Goal: Transaction & Acquisition: Purchase product/service

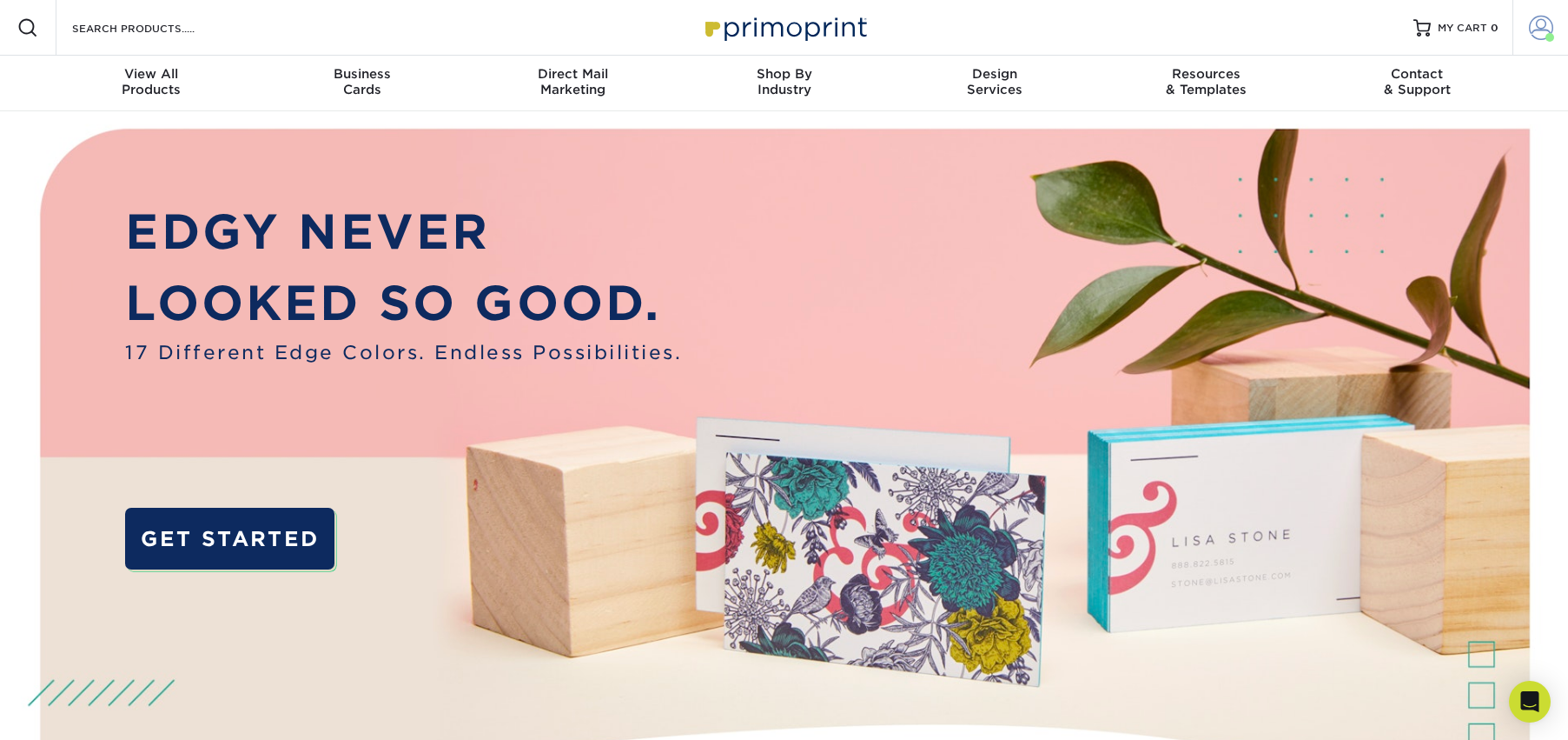
click at [1274, 34] on span at bounding box center [1540, 28] width 24 height 24
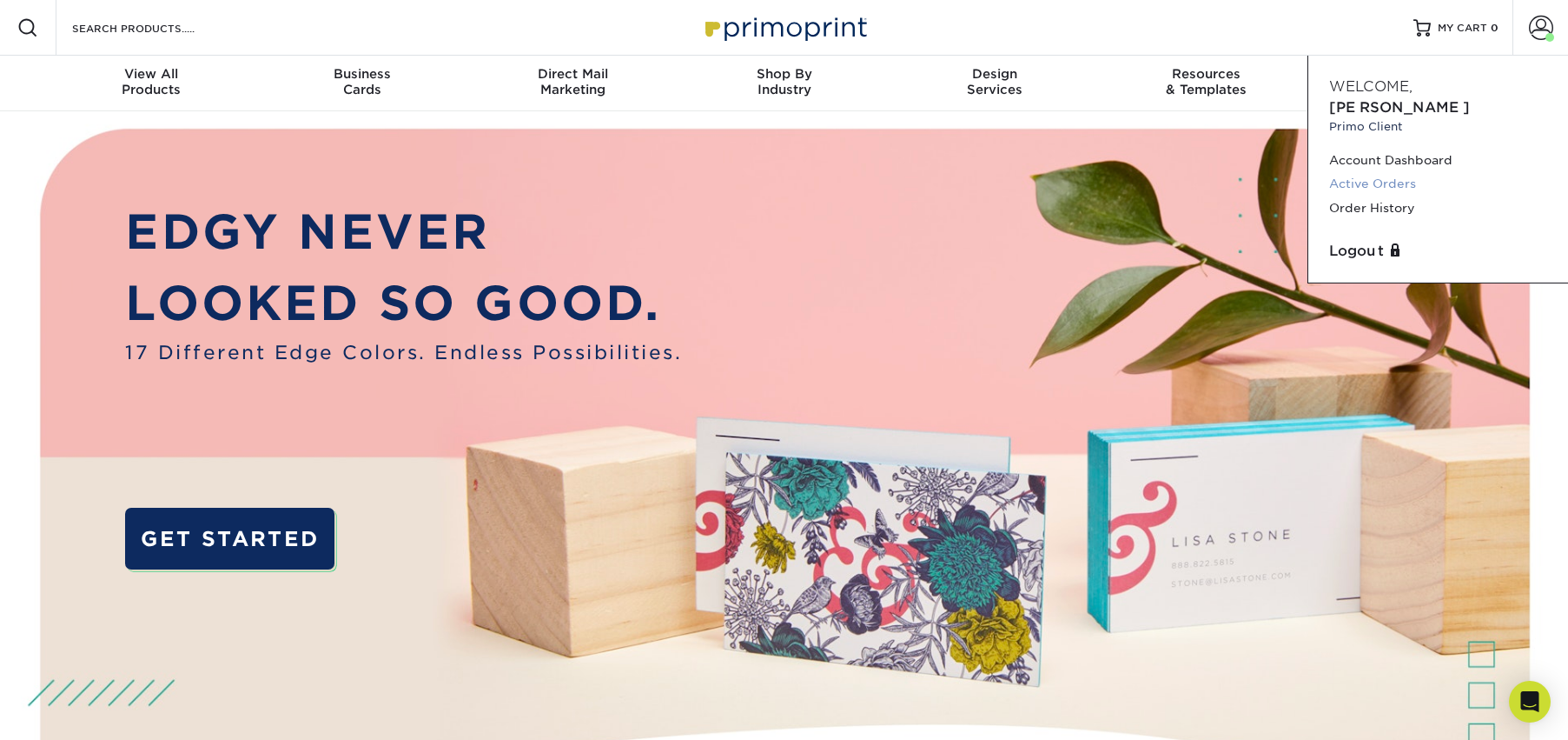
click at [1274, 183] on link "Active Orders" at bounding box center [1438, 184] width 218 height 23
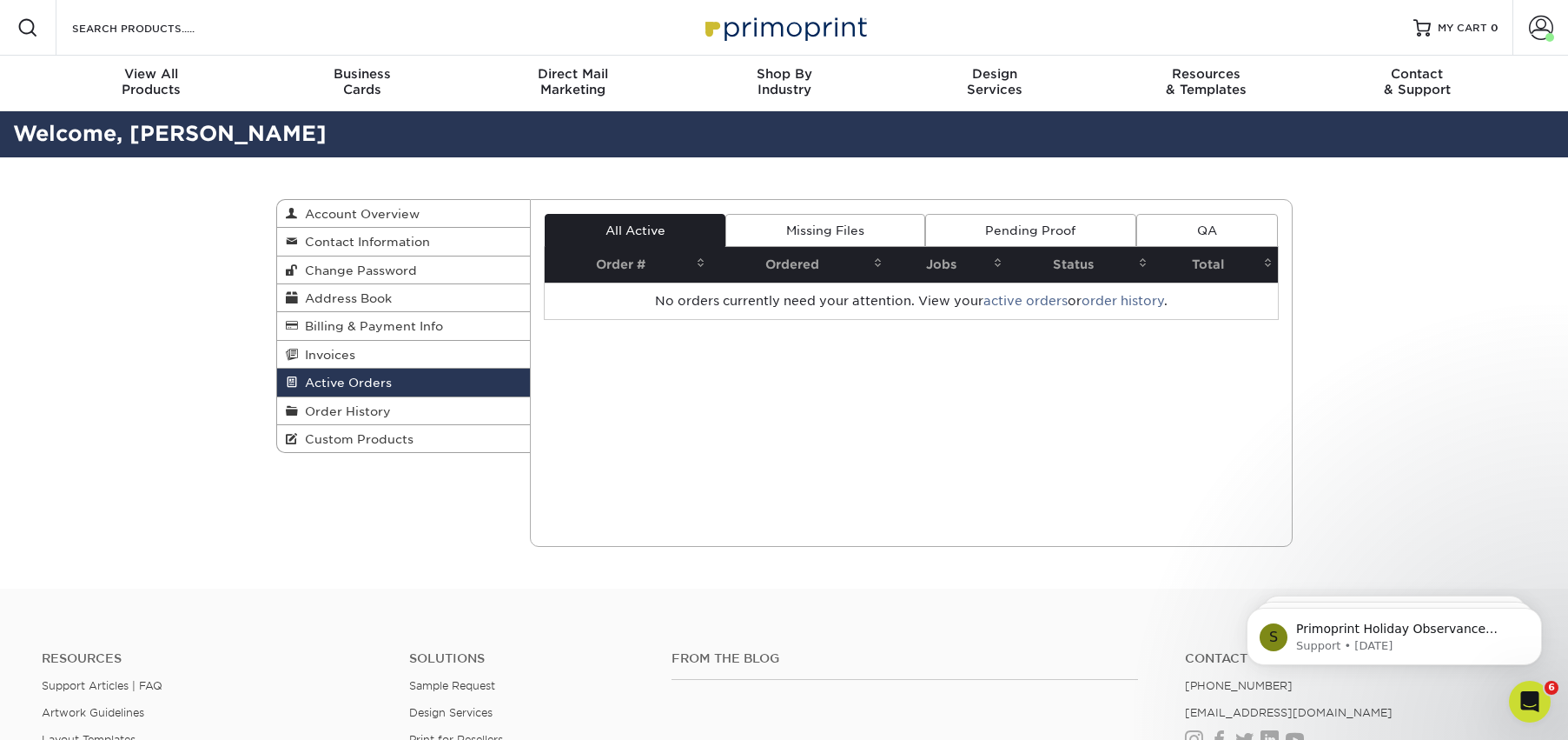
click at [1456, 213] on div "Active Orders Account Overview Contact Information Change Password Address Book…" at bounding box center [784, 373] width 1568 height 431
click at [1539, 21] on span at bounding box center [1540, 28] width 24 height 24
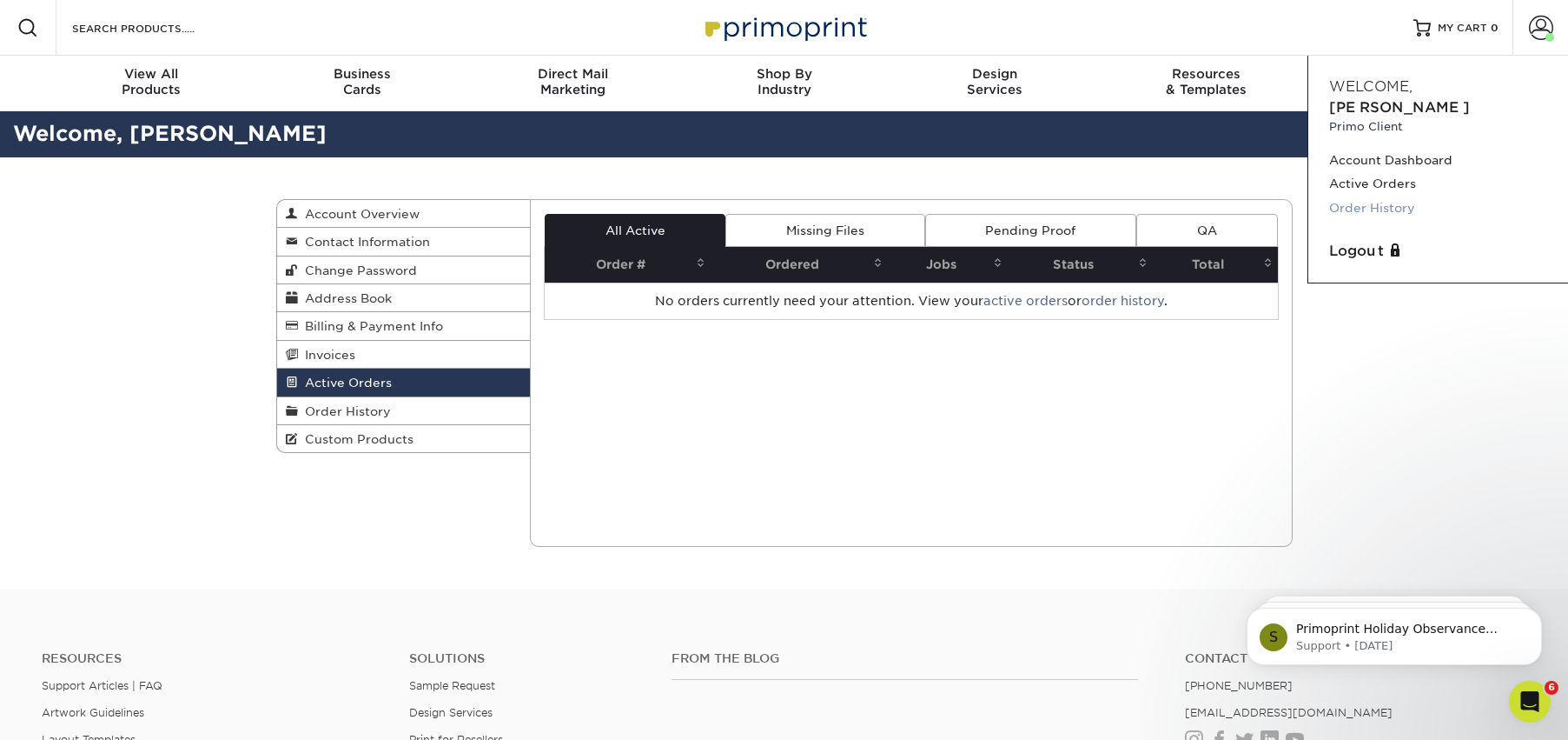
click at [1366, 210] on link "Order History" at bounding box center [1438, 208] width 218 height 23
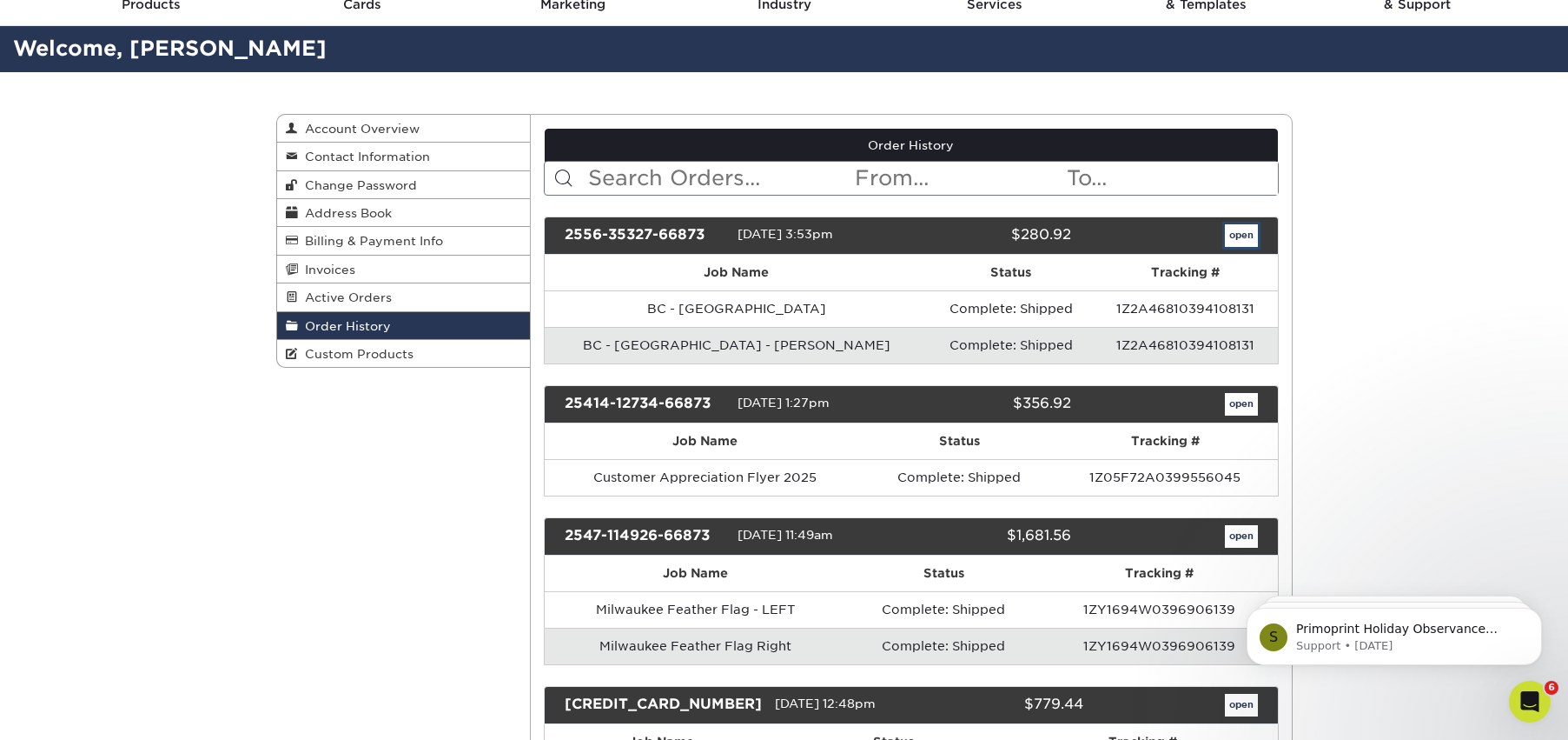
click at [1244, 247] on link "open" at bounding box center [1241, 235] width 33 height 22
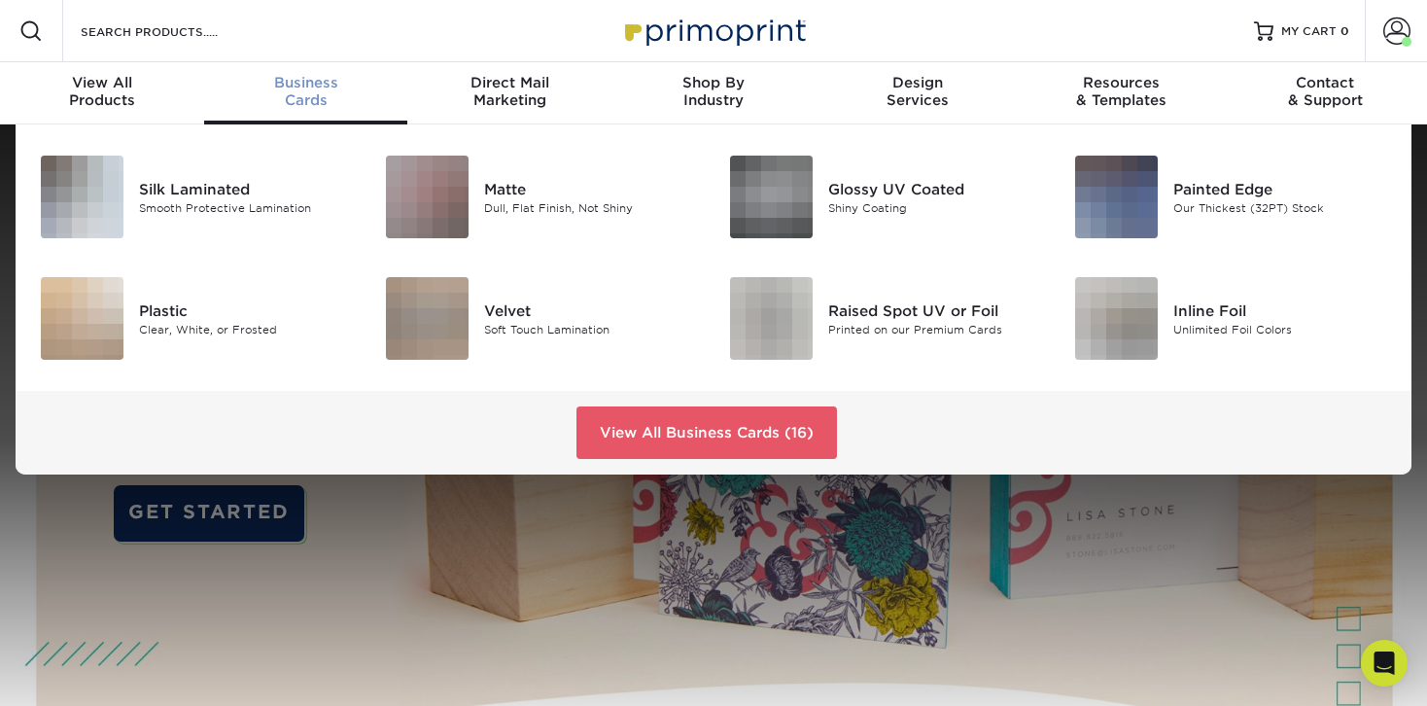
click at [332, 124] on link "Business Cards" at bounding box center [306, 93] width 204 height 62
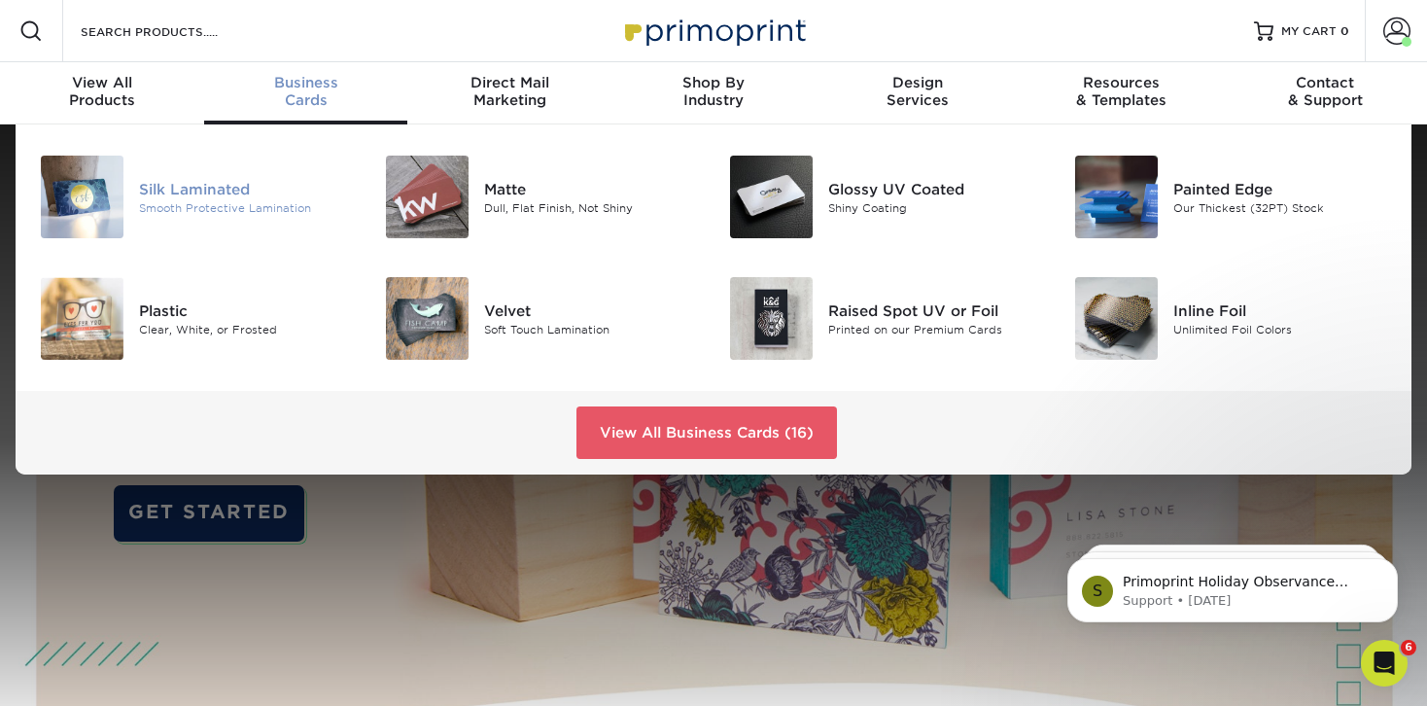
click at [239, 198] on div "Silk Laminated" at bounding box center [246, 188] width 215 height 21
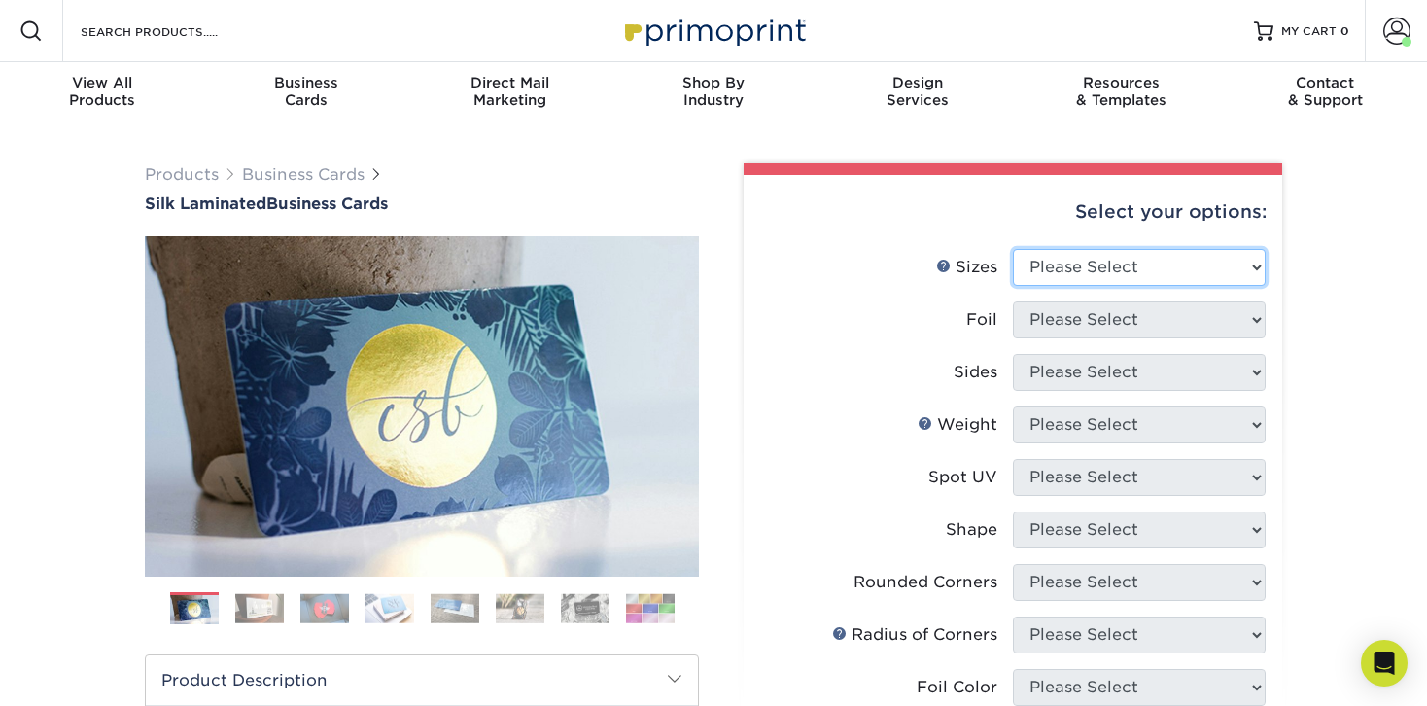
click at [1084, 286] on select "Please Select 1.5" x 3.5" - Mini 1.75" x 3.5" - Mini 2" x 2" - Square 2" x 3" -…" at bounding box center [1139, 267] width 253 height 37
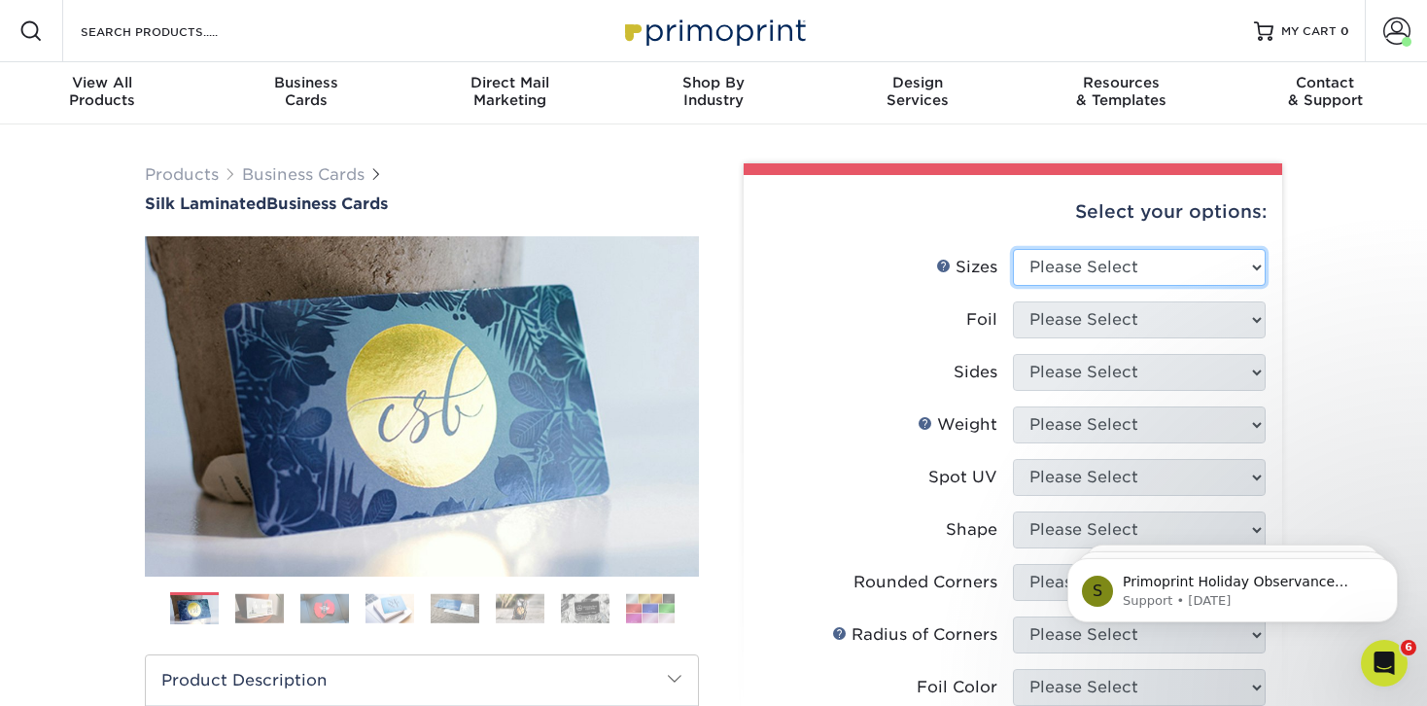
select select "2.00x3.50"
click at [1014, 279] on select "Please Select 1.5" x 3.5" - Mini 1.75" x 3.5" - Mini 2" x 2" - Square 2" x 3" -…" at bounding box center [1139, 267] width 253 height 37
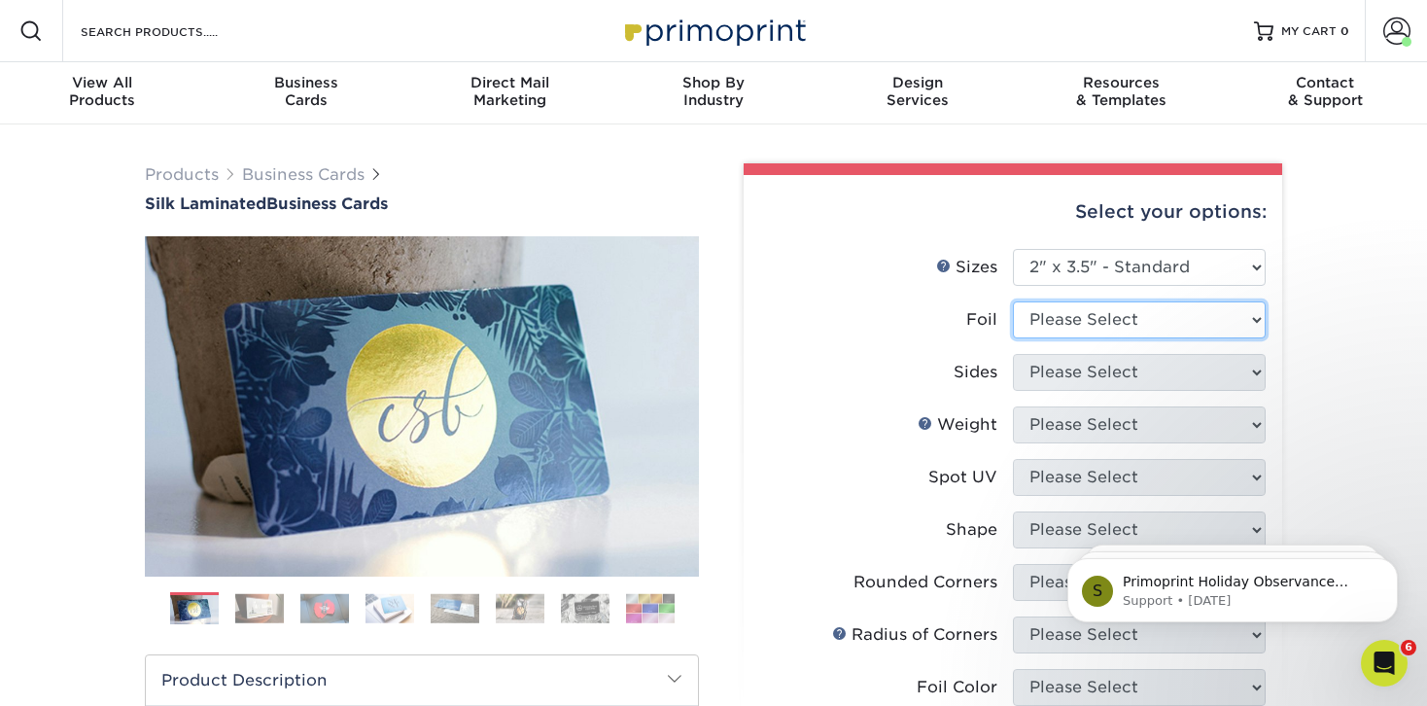
click at [1090, 338] on select "Please Select Yes No" at bounding box center [1139, 319] width 253 height 37
select select "0"
click at [1014, 337] on select "Please Select Yes No" at bounding box center [1139, 319] width 253 height 37
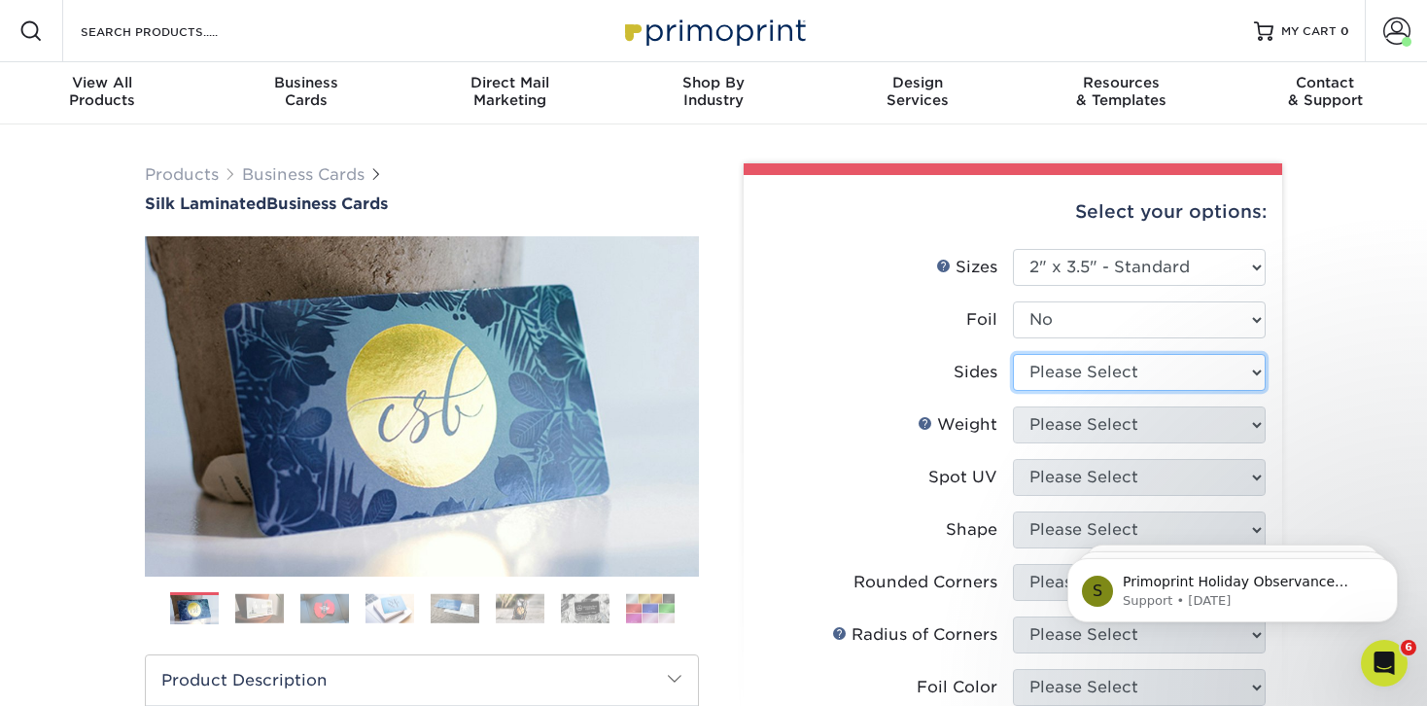
click at [1086, 391] on select "Please Select Print Both Sides Print Front Only" at bounding box center [1139, 372] width 253 height 37
select select "13abbda7-1d64-4f25-8bb2-c179b224825d"
click at [1014, 391] on select "Please Select Print Both Sides Print Front Only" at bounding box center [1139, 372] width 253 height 37
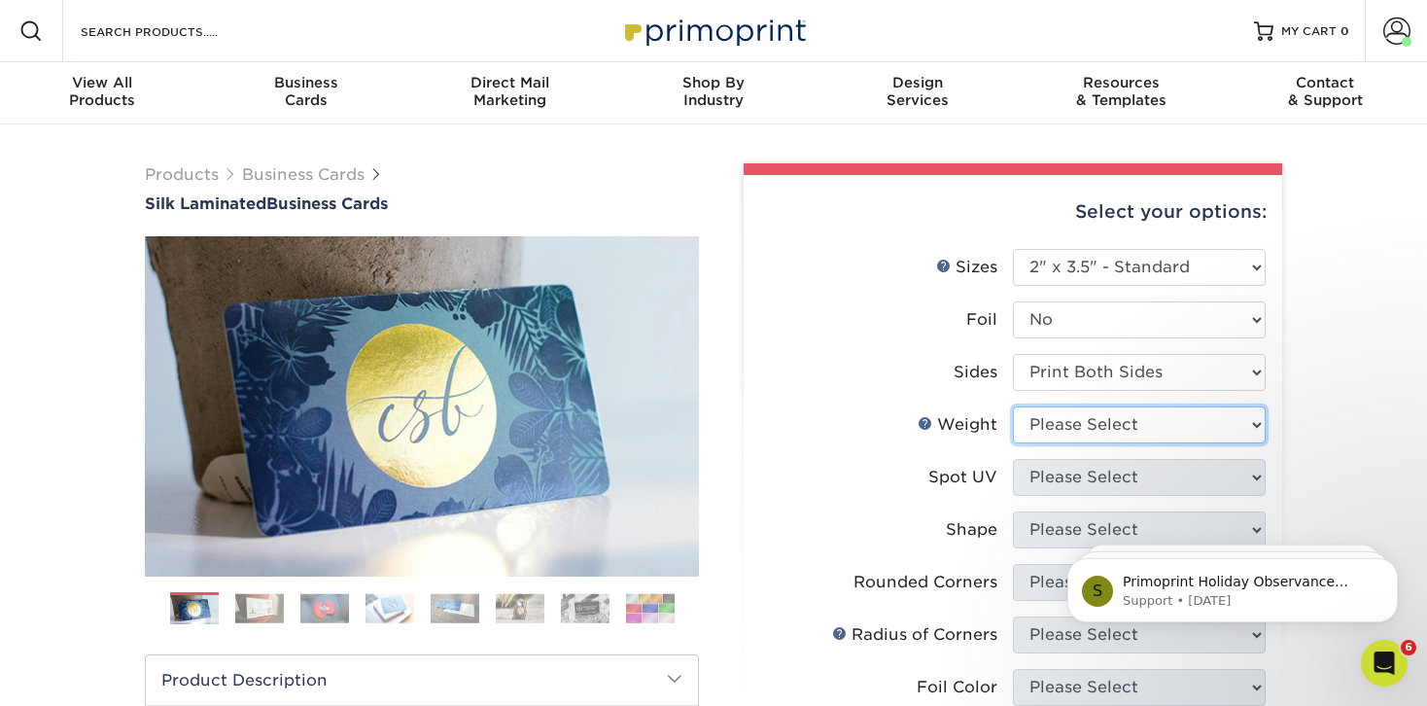
click at [1084, 443] on select "Please Select 16PT" at bounding box center [1139, 424] width 253 height 37
select select "16PT"
click at [1014, 443] on select "Please Select 16PT" at bounding box center [1139, 424] width 253 height 37
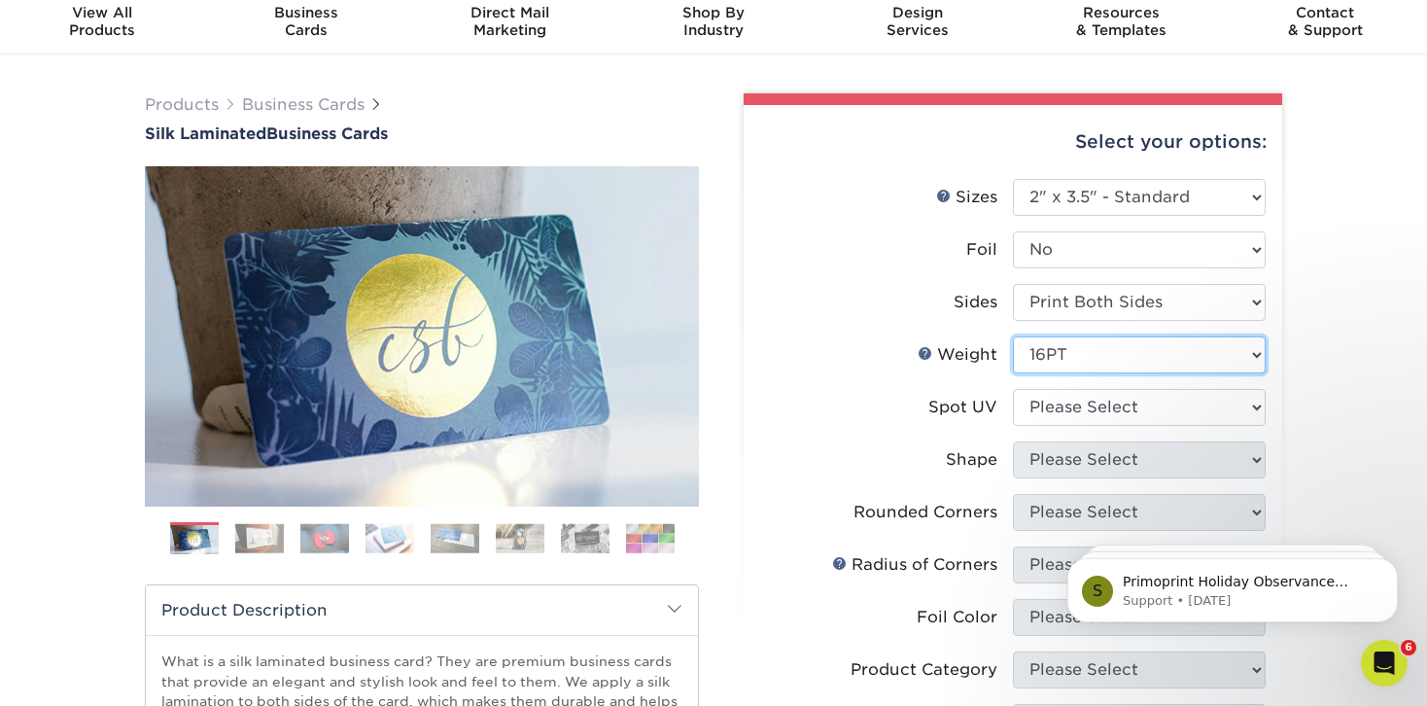
scroll to position [96, 0]
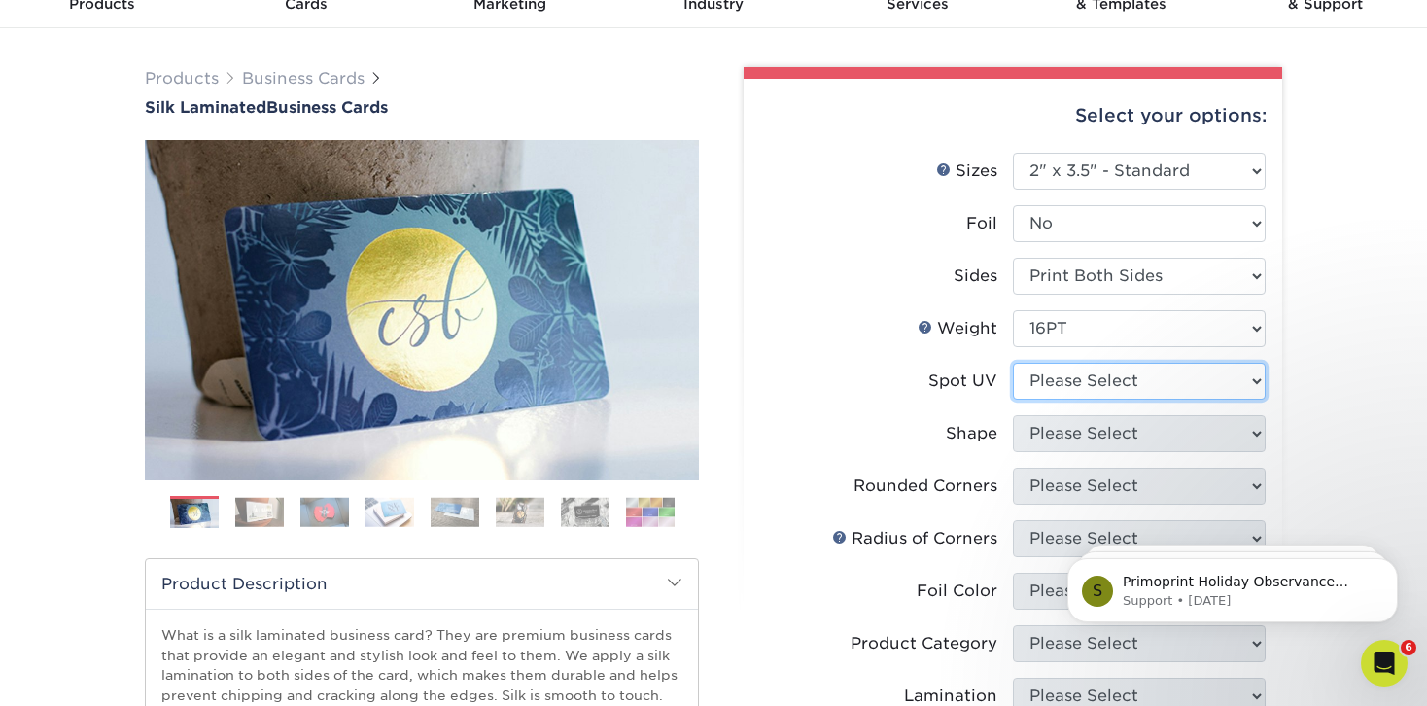
click at [1079, 400] on select "Please Select No Spot UV Front and Back (Both Sides) Front Only Back Only" at bounding box center [1139, 381] width 253 height 37
select select "2"
click at [1014, 400] on select "Please Select No Spot UV Front and Back (Both Sides) Front Only Back Only" at bounding box center [1139, 381] width 253 height 37
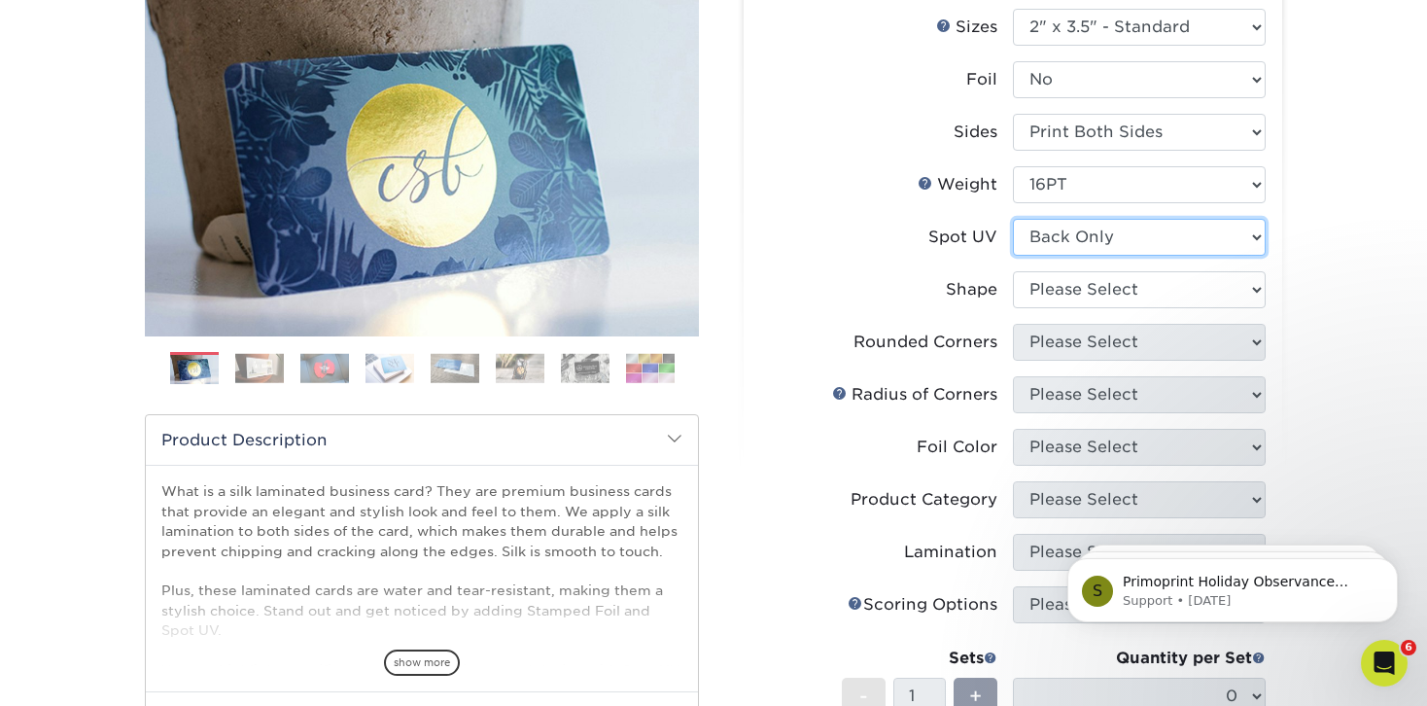
scroll to position [257, 0]
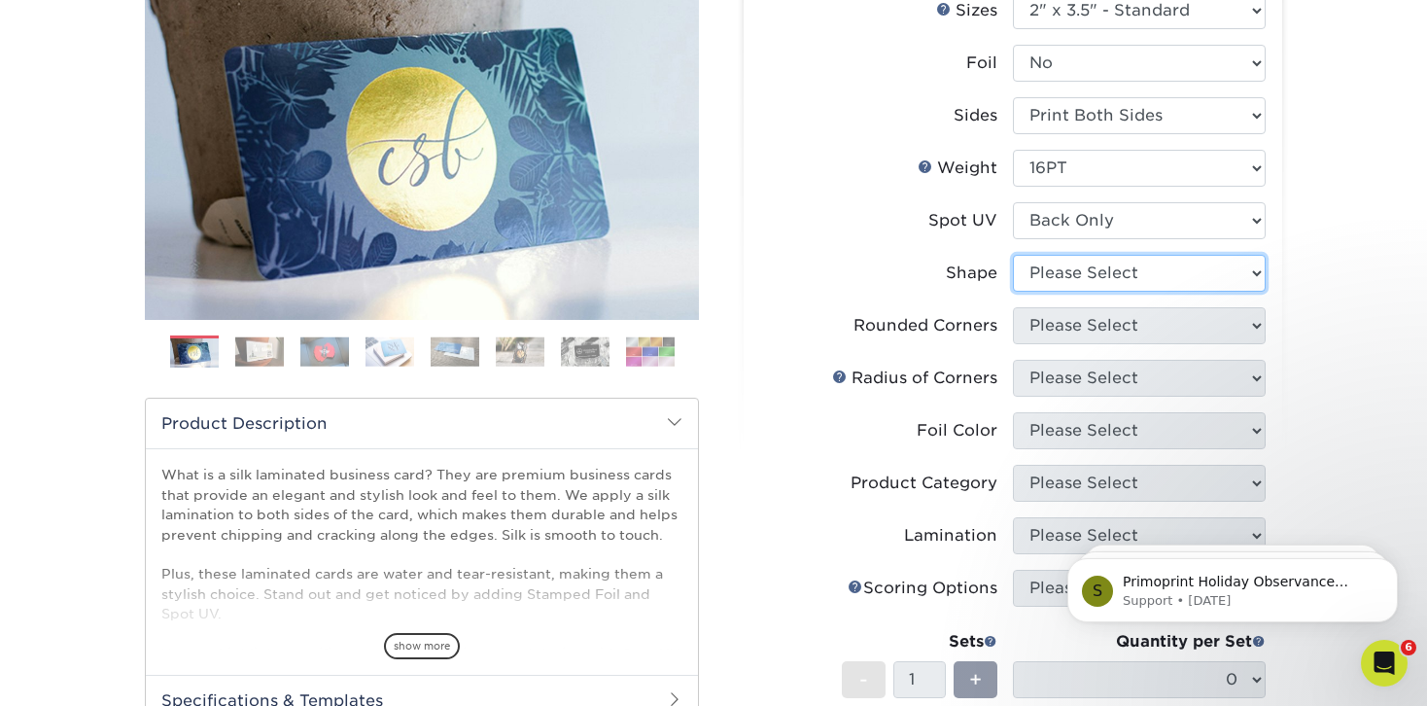
click at [1095, 292] on select "Please Select Standard" at bounding box center [1139, 273] width 253 height 37
select select "standard"
click at [1014, 292] on select "Please Select Standard" at bounding box center [1139, 273] width 253 height 37
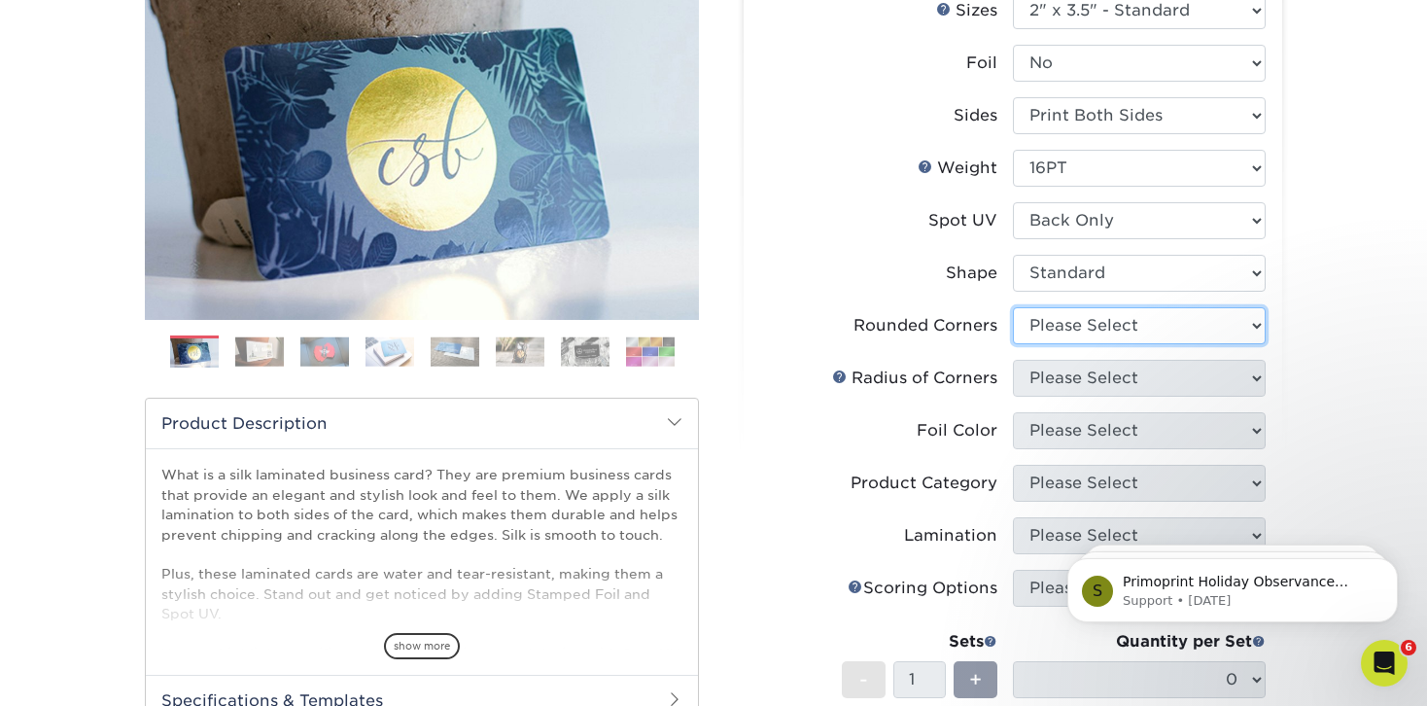
click at [1099, 344] on select "Please Select Yes - Round 2 Corners Yes - Round 4 Corners No" at bounding box center [1139, 325] width 253 height 37
select select "0"
click at [1014, 344] on select "Please Select Yes - Round 2 Corners Yes - Round 4 Corners No" at bounding box center [1139, 325] width 253 height 37
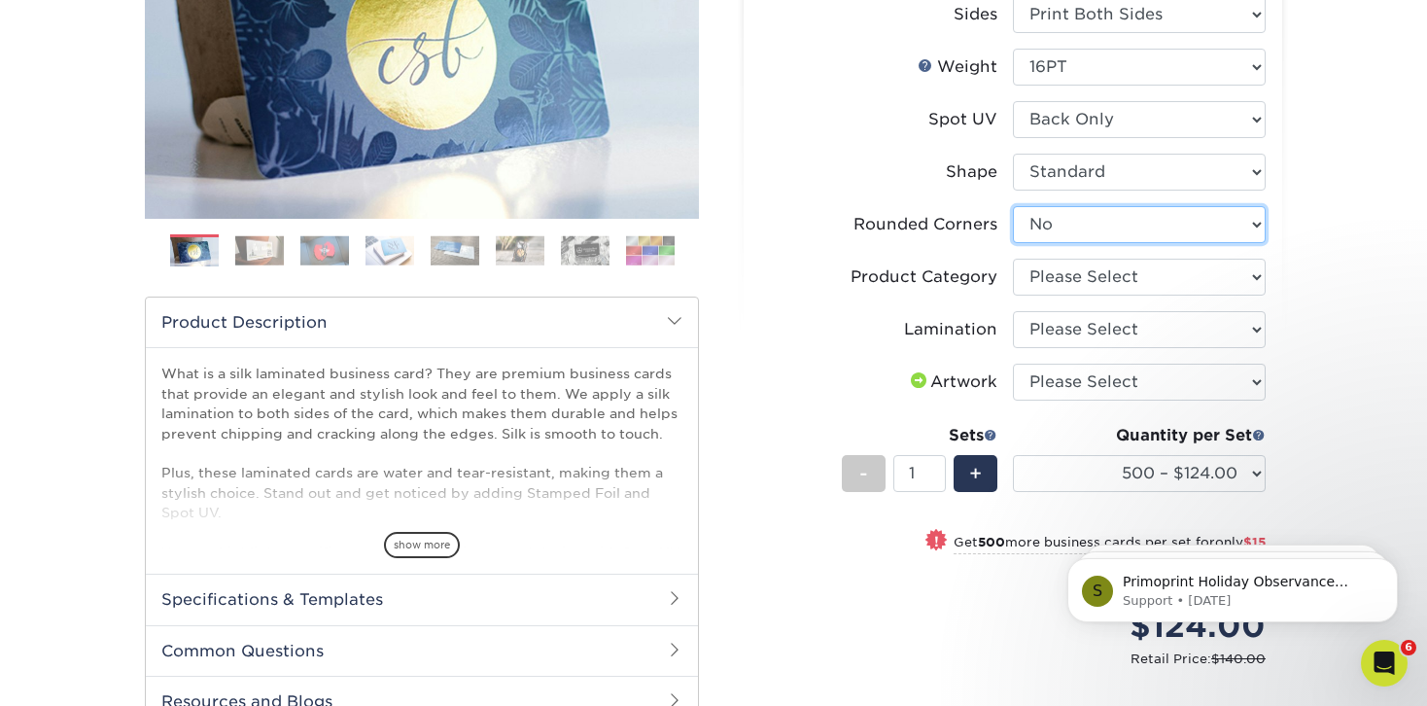
scroll to position [364, 0]
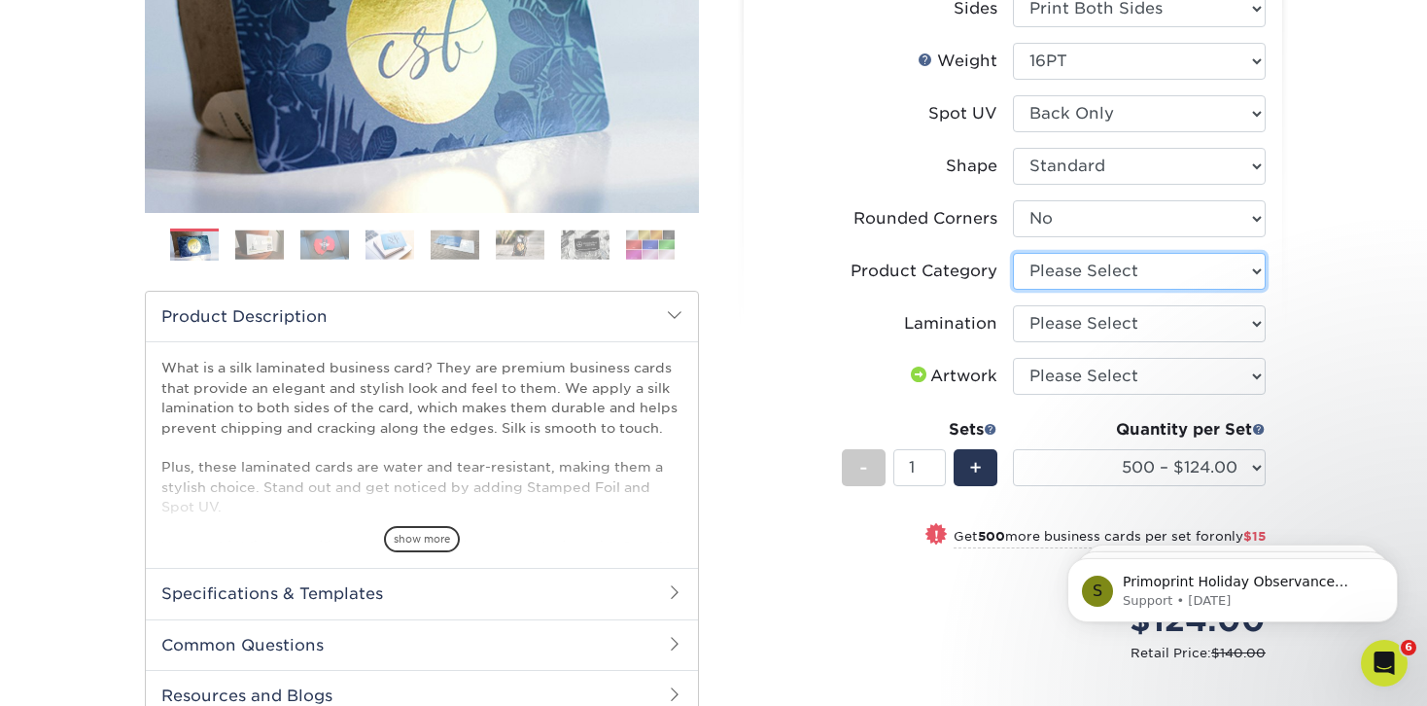
click at [1076, 290] on select "Please Select Business Cards" at bounding box center [1139, 271] width 253 height 37
select select "3b5148f1-0588-4f88-a218-97bcfdce65c1"
click at [1014, 290] on select "Please Select Business Cards" at bounding box center [1139, 271] width 253 height 37
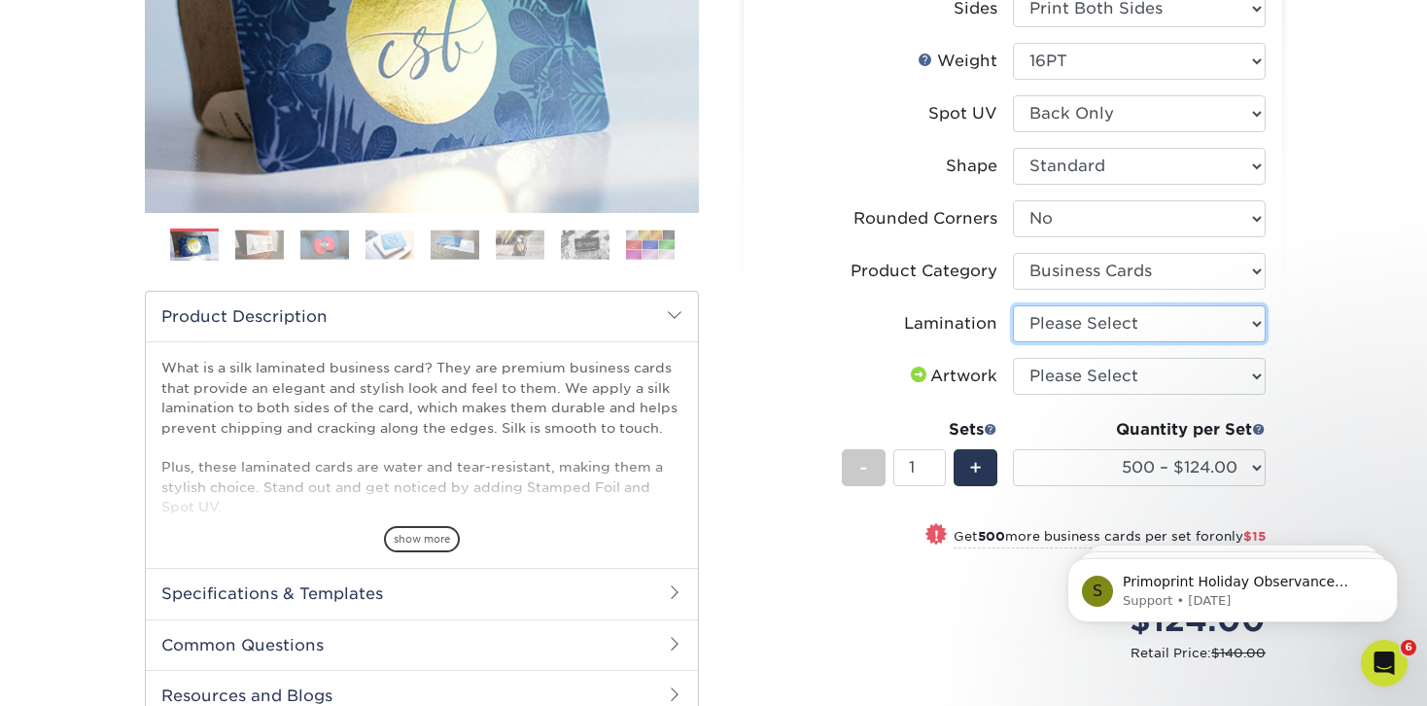
click at [1069, 342] on select "Please Select Silk" at bounding box center [1139, 323] width 253 height 37
select select "ccacb42f-45f7-42d3-bbd3-7c8421cf37f0"
click at [1014, 342] on select "Please Select Silk" at bounding box center [1139, 323] width 253 height 37
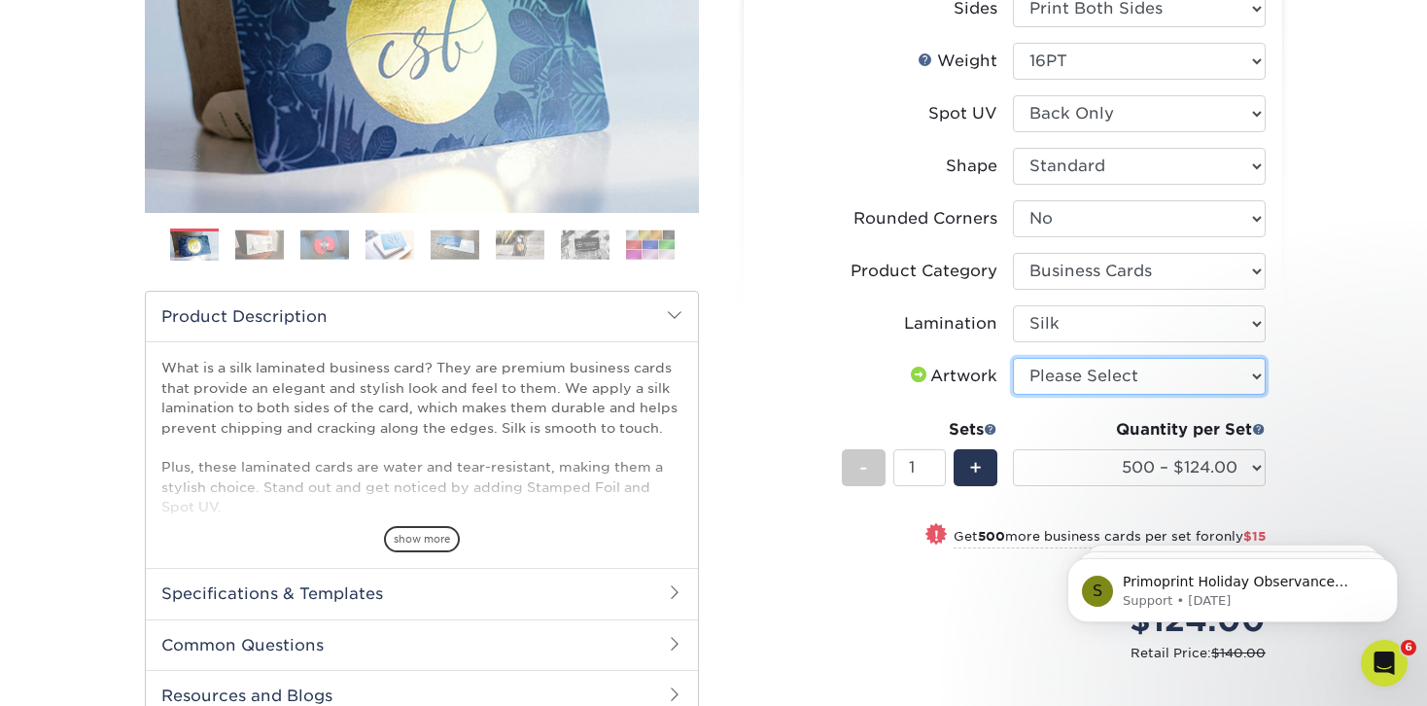
click at [1078, 395] on select "Please Select I will upload files I need a design - $100" at bounding box center [1139, 376] width 253 height 37
select select "upload"
click at [1014, 395] on select "Please Select I will upload files I need a design - $100" at bounding box center [1139, 376] width 253 height 37
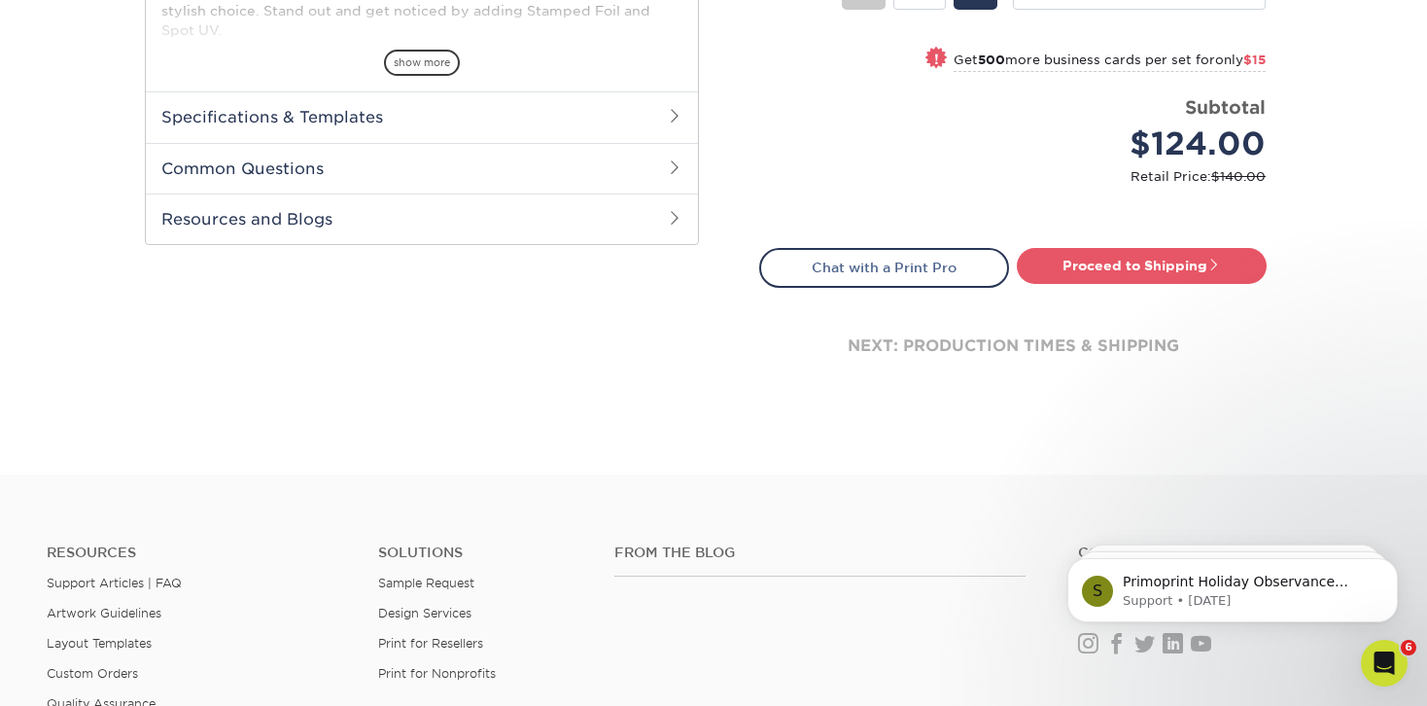
scroll to position [836, 0]
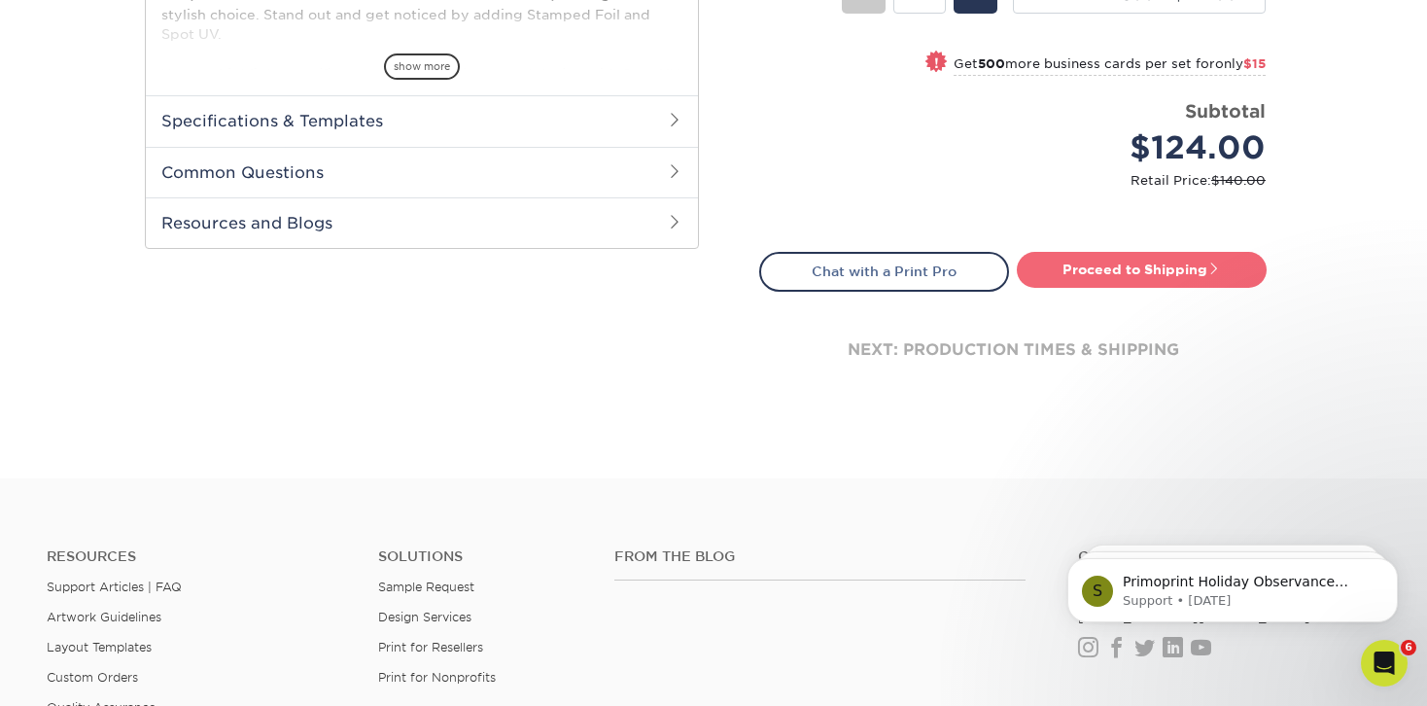
click at [1180, 287] on link "Proceed to Shipping" at bounding box center [1142, 269] width 250 height 35
type input "Set 1"
select select "e399a9eb-e8d1-49ae-b245-5a72cc745ce5"
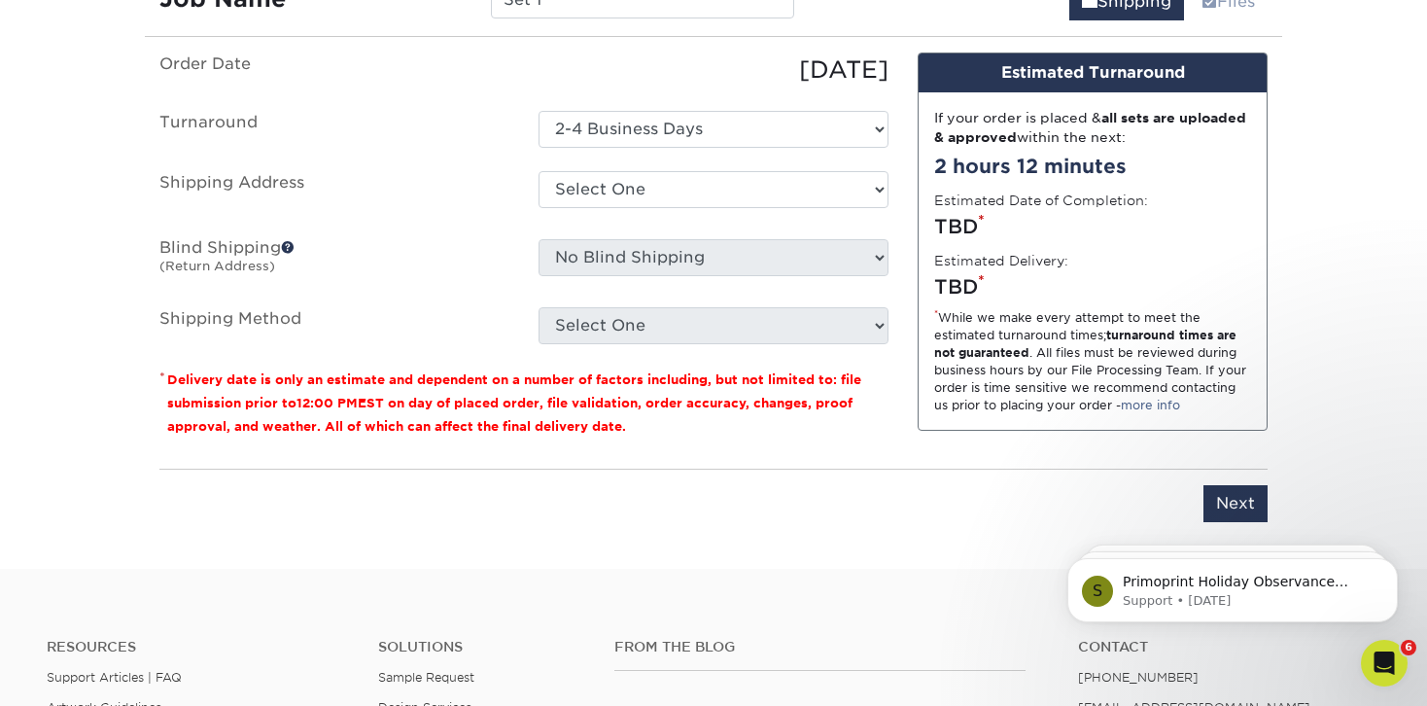
scroll to position [1295, 0]
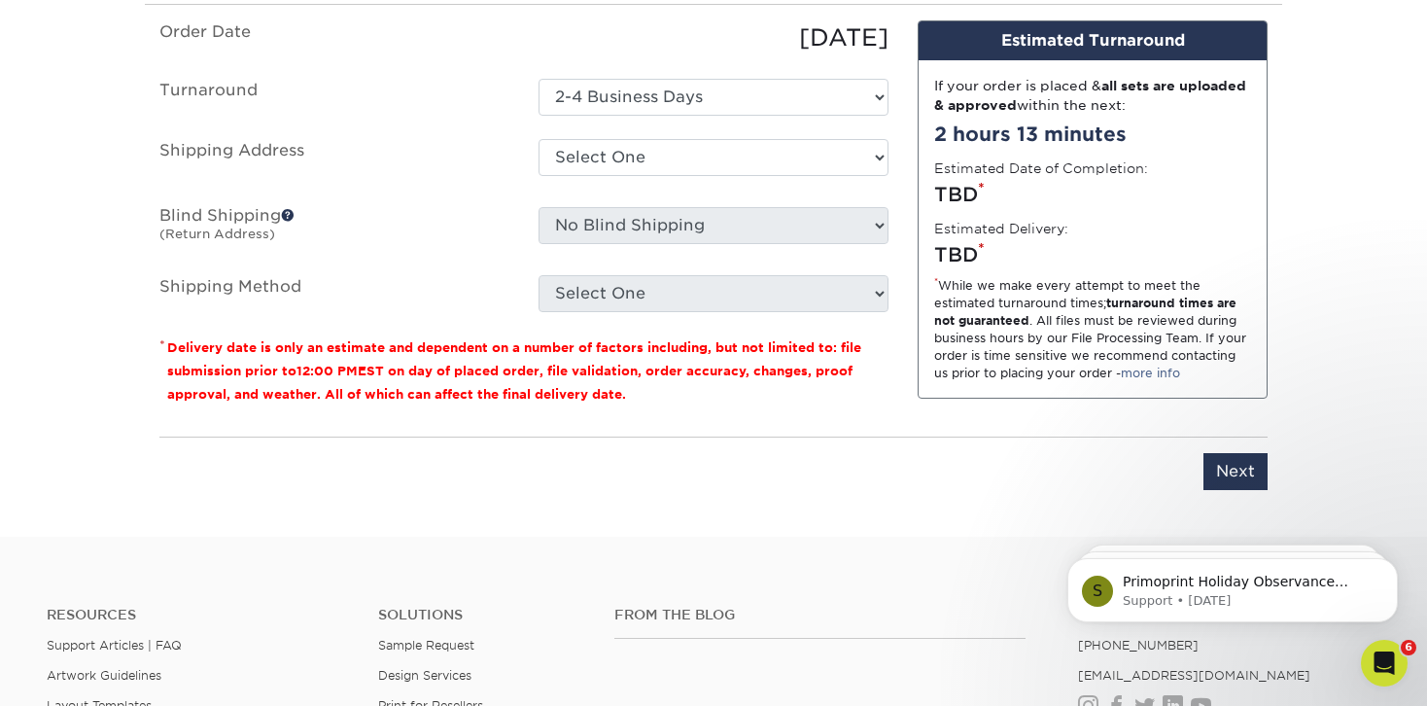
drag, startPoint x: 602, startPoint y: 123, endPoint x: 466, endPoint y: 99, distance: 138.1
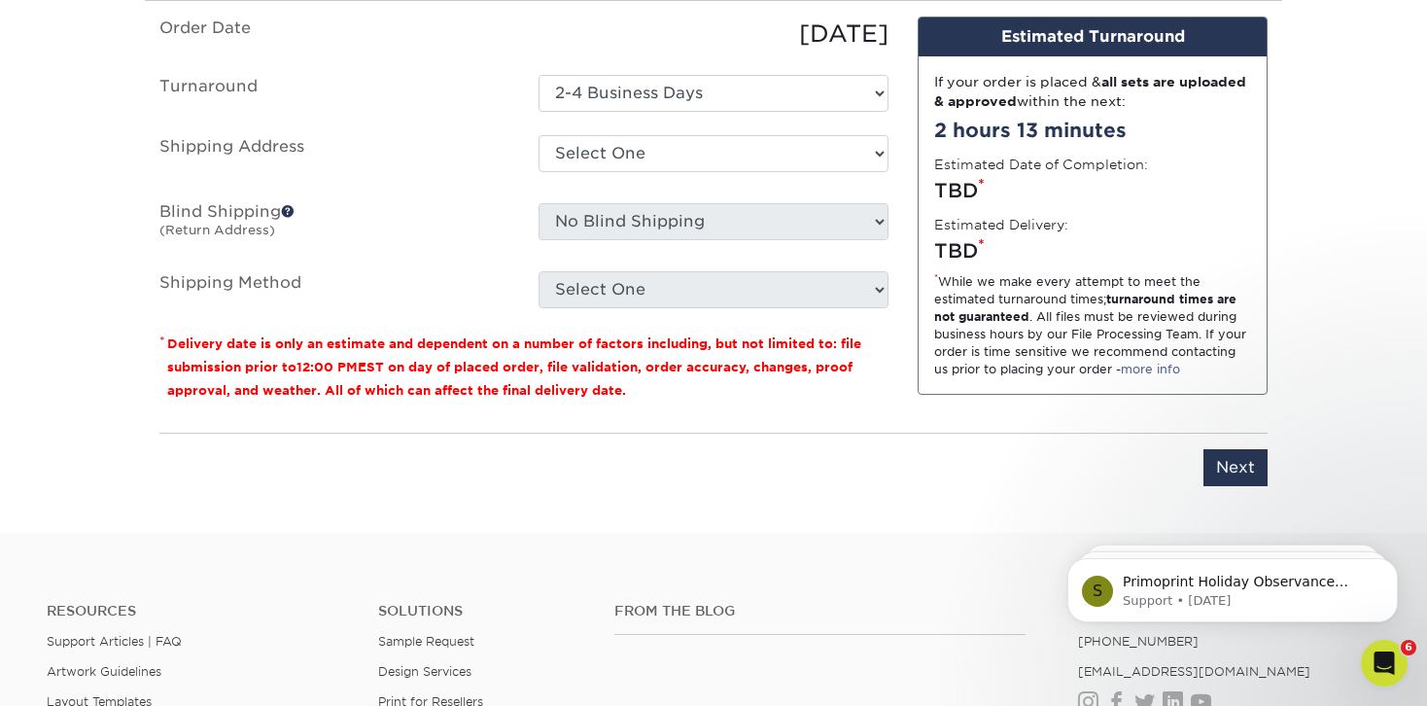
type input "B"
type input "[PERSON_NAME]"
click at [598, 172] on select "Select One CY MI Elk Grove Fullerton KBC MI Royal Oak + Add New Address" at bounding box center [714, 153] width 350 height 37
select select "106833"
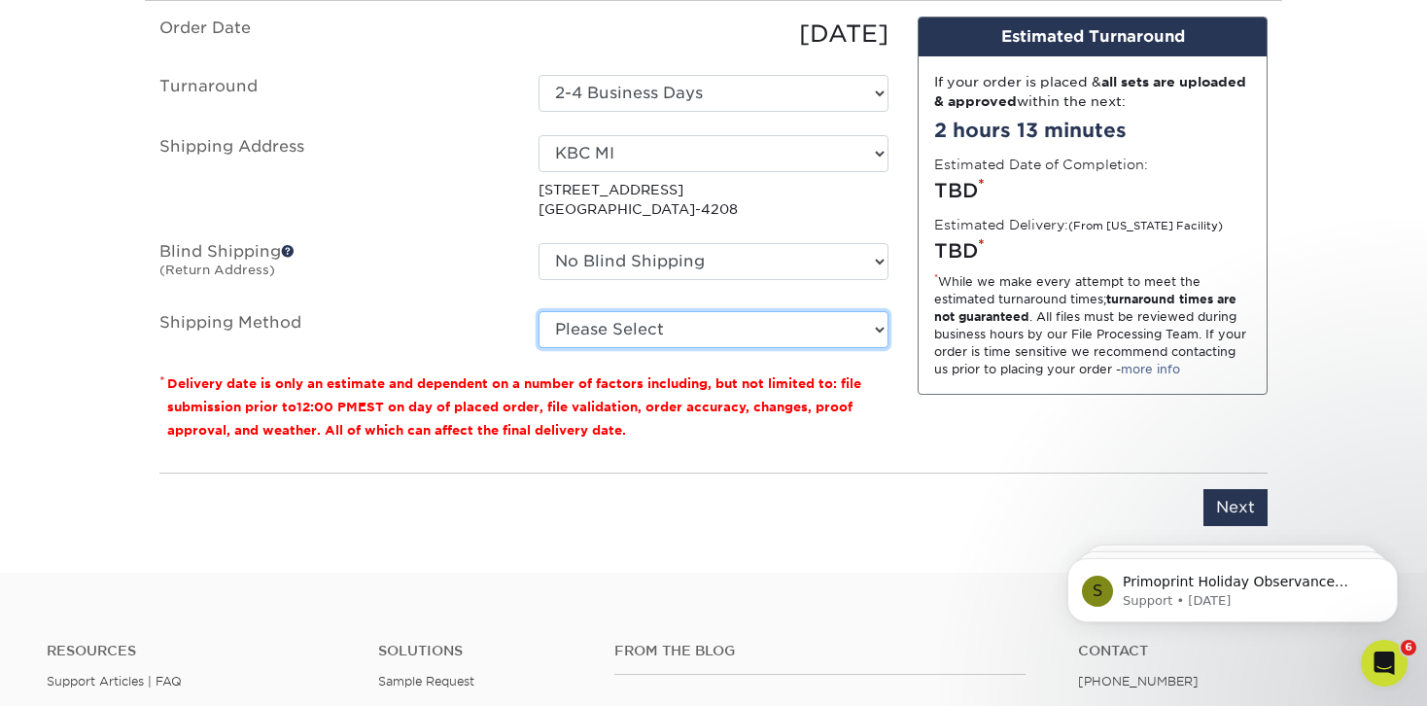
click at [639, 348] on select "Please Select Ground Shipping (+$8.96) 3 Day Shipping Service (+$15.34) 2 Day A…" at bounding box center [714, 329] width 350 height 37
select select "03"
click at [539, 348] on select "Please Select Ground Shipping (+$8.96) 3 Day Shipping Service (+$15.34) 2 Day A…" at bounding box center [714, 329] width 350 height 37
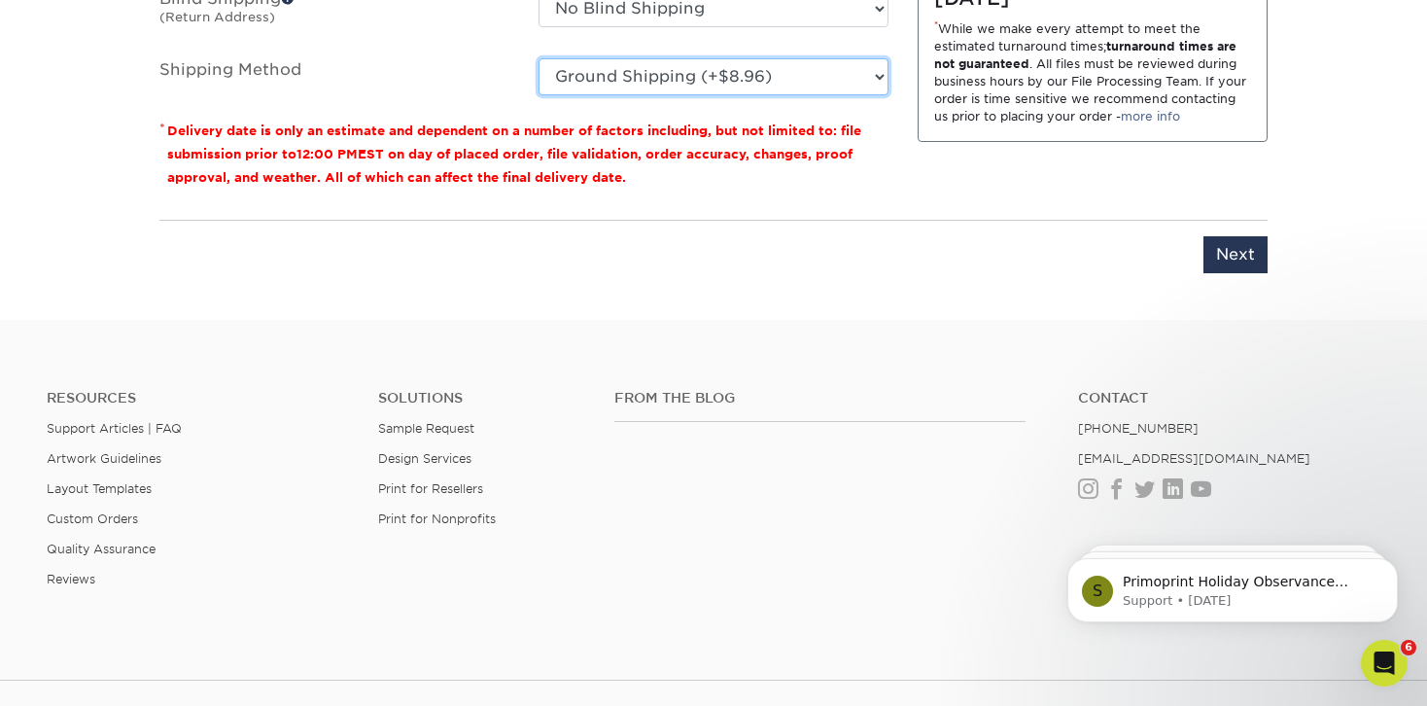
scroll to position [1734, 0]
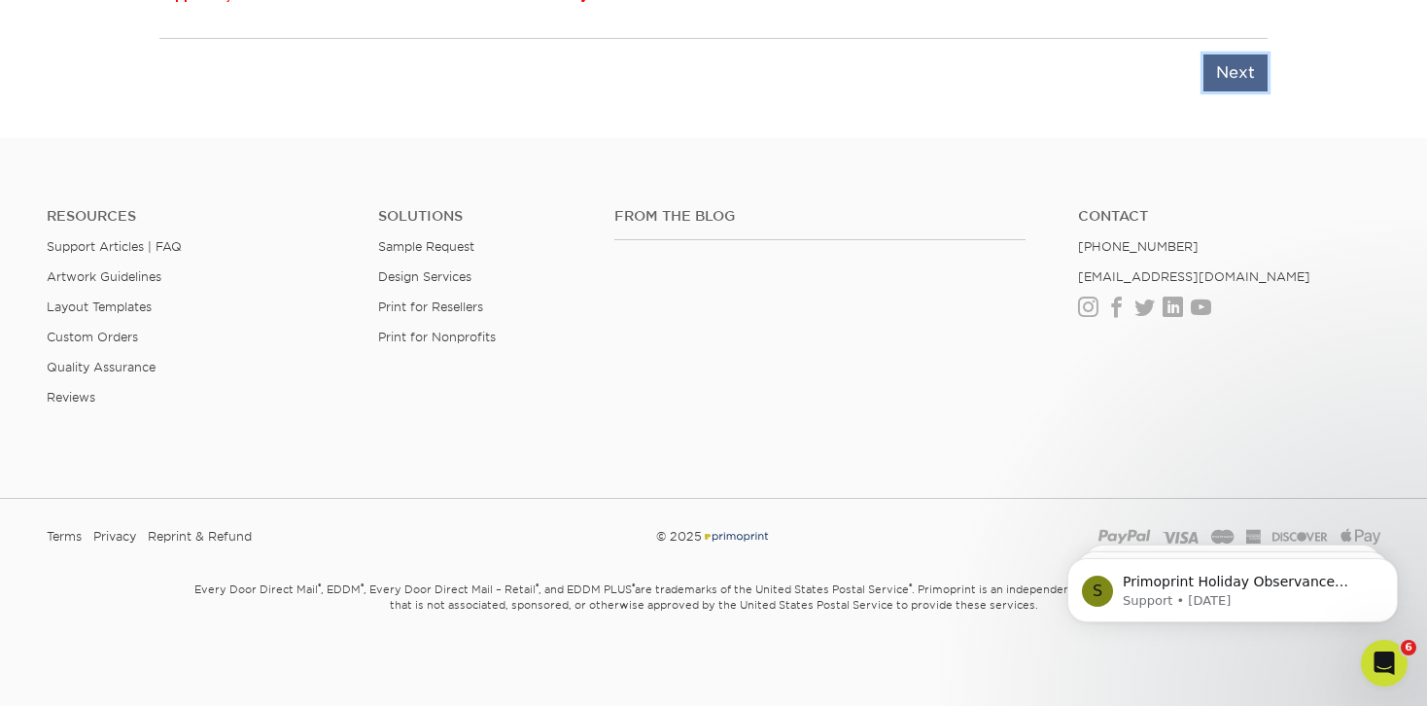
click at [1230, 91] on input "Next" at bounding box center [1236, 72] width 64 height 37
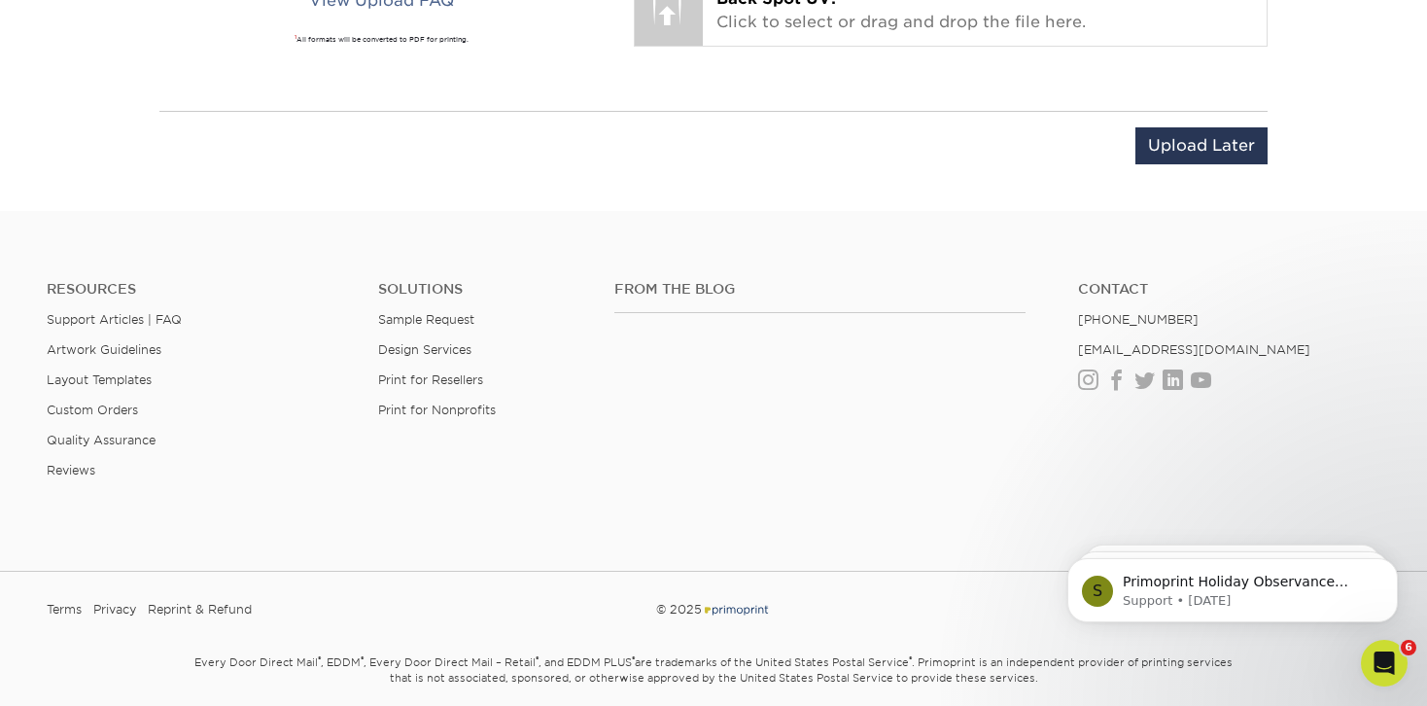
scroll to position [1522, 0]
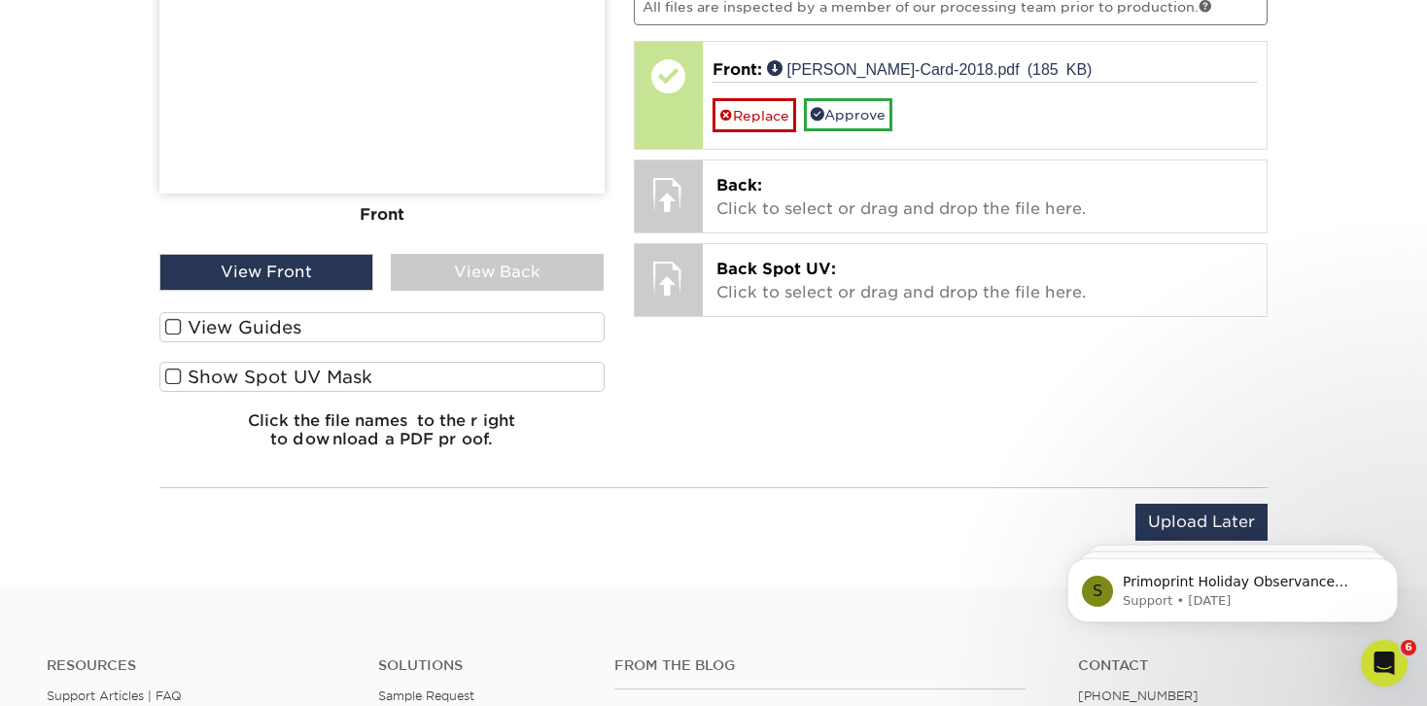
scroll to position [1388, 0]
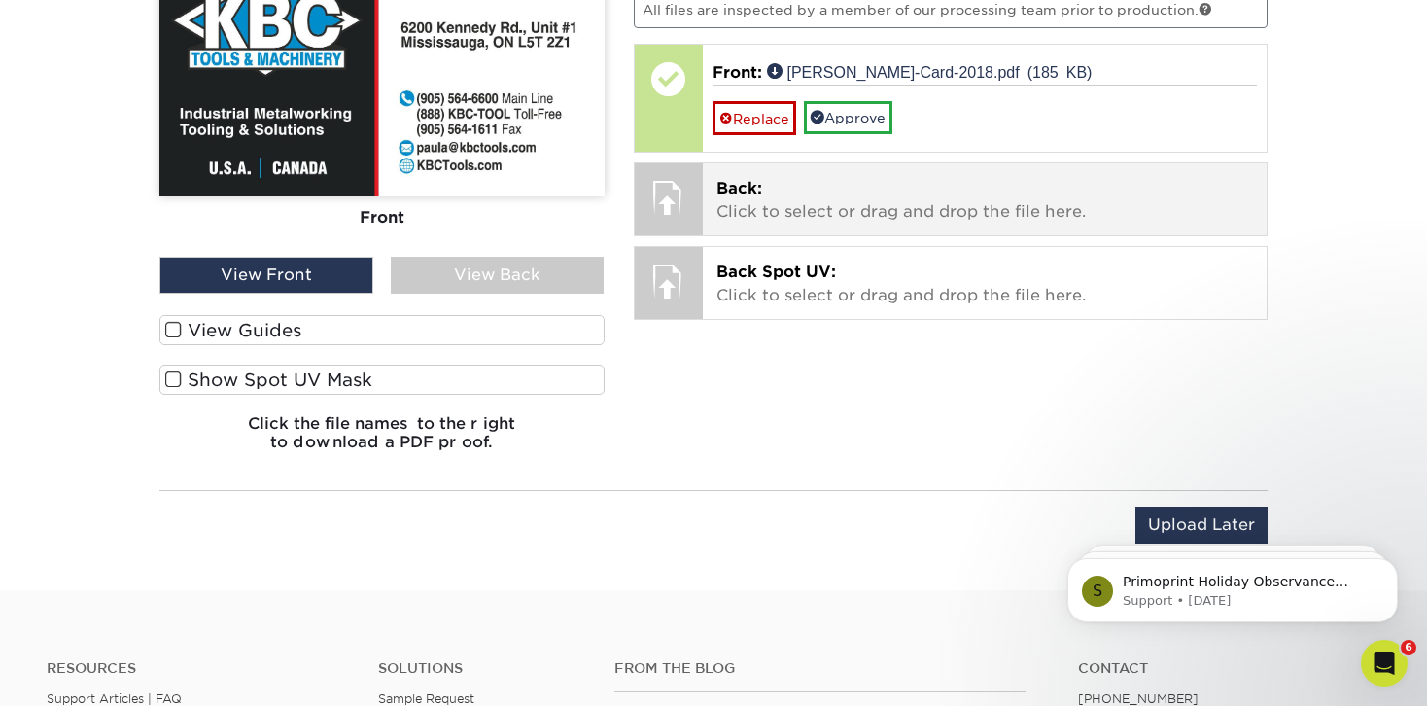
click at [821, 224] on p "Back: Click to select or drag and drop the file here." at bounding box center [986, 200] width 538 height 47
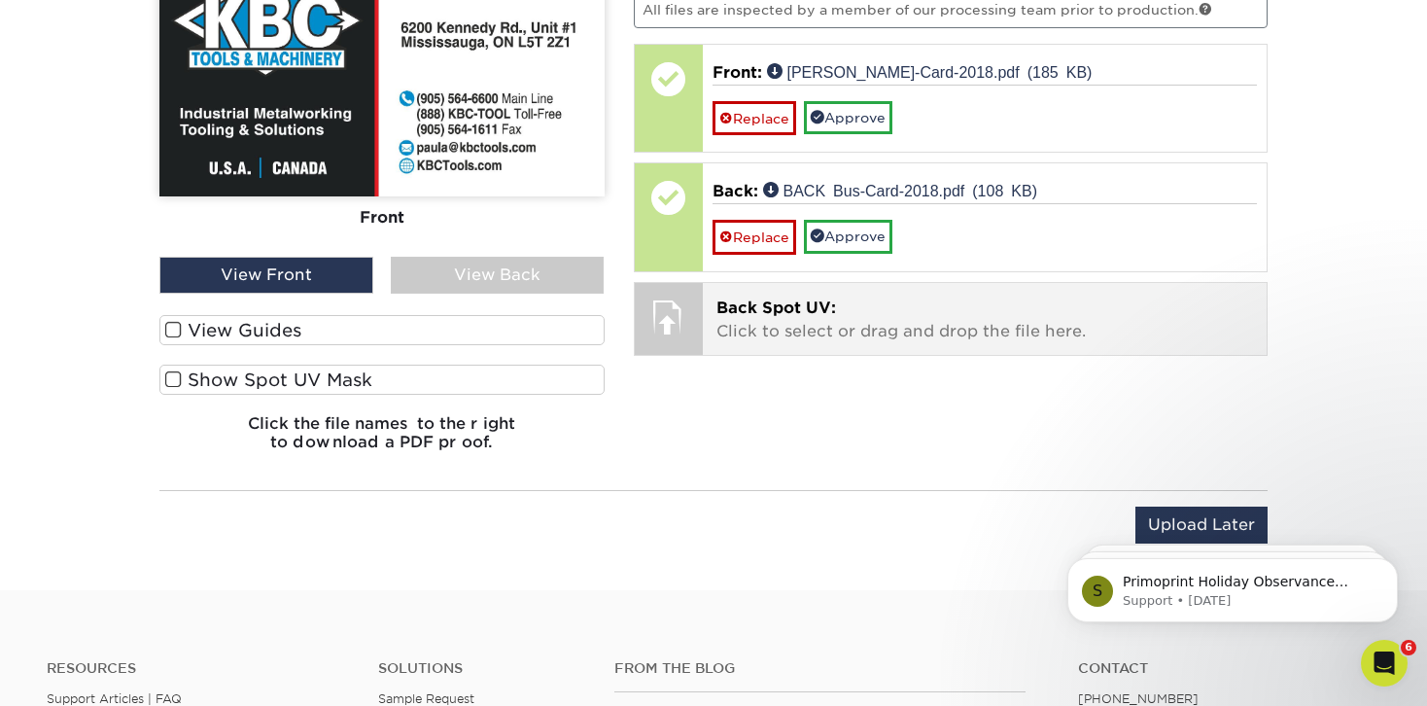
click at [910, 343] on p "Back Spot UV: Click to select or drag and drop the file here." at bounding box center [986, 320] width 538 height 47
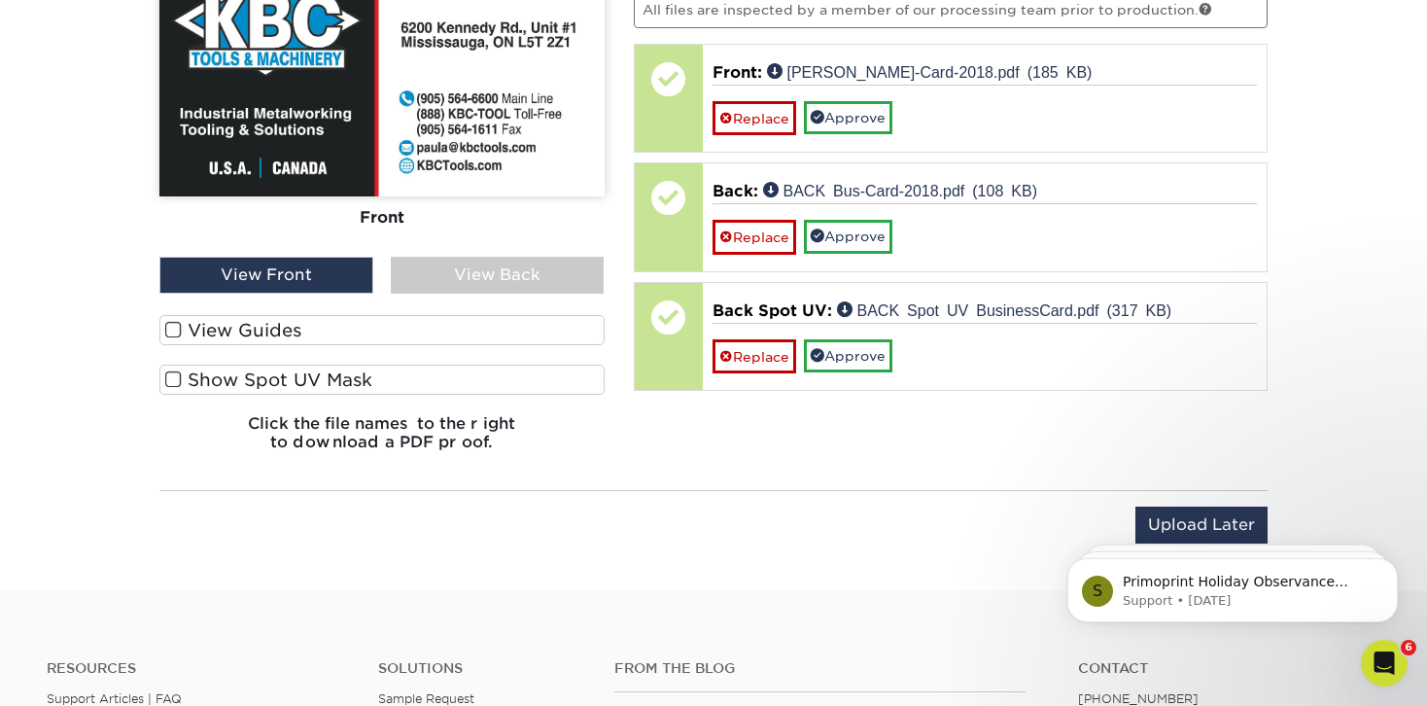
click at [454, 294] on div "View Back" at bounding box center [498, 275] width 214 height 37
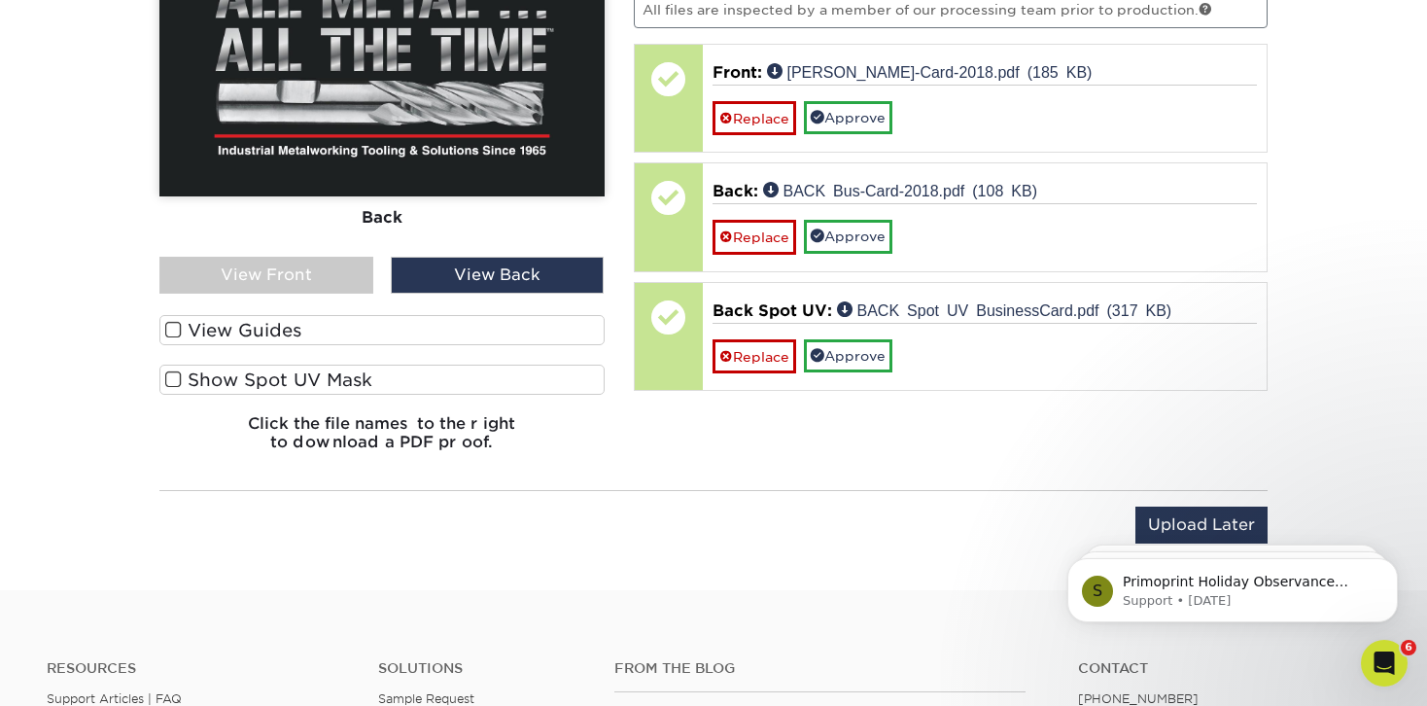
click at [329, 294] on div "View Front" at bounding box center [266, 275] width 214 height 37
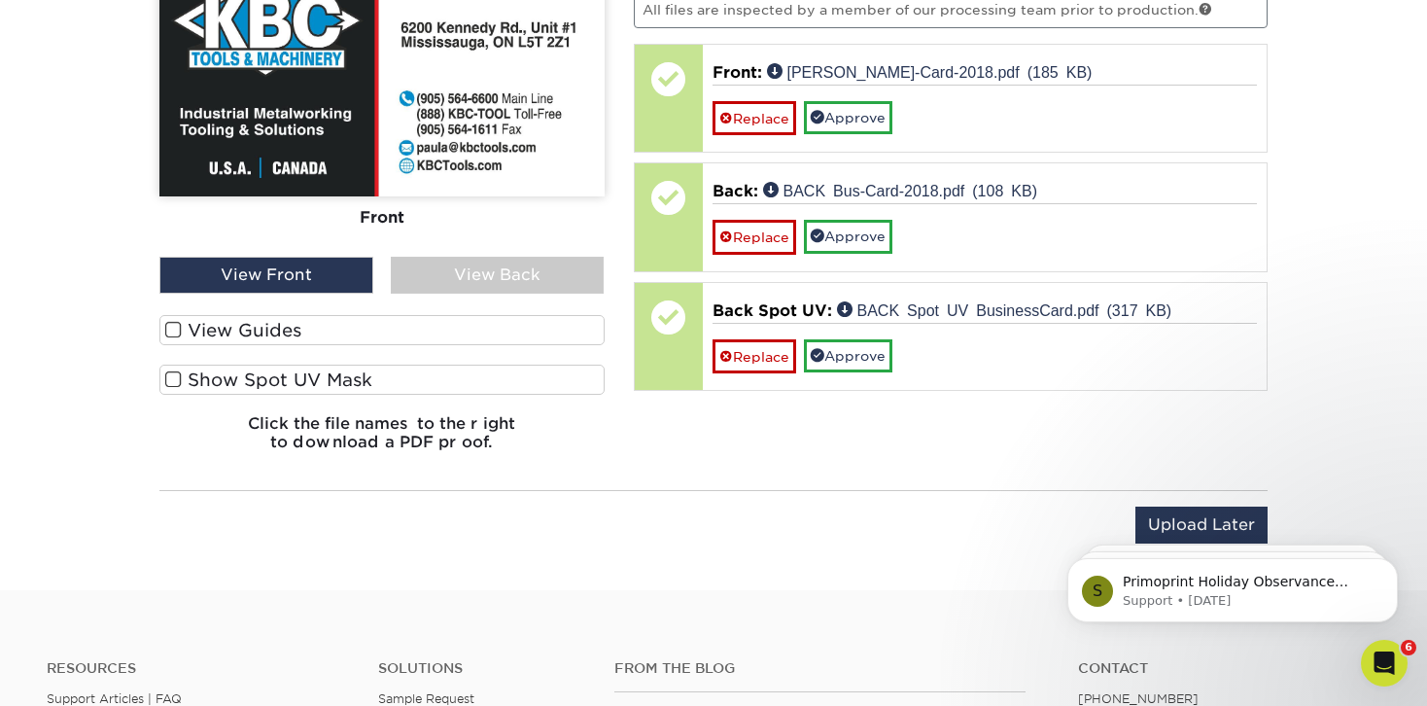
click at [431, 294] on div "View Back" at bounding box center [498, 275] width 214 height 37
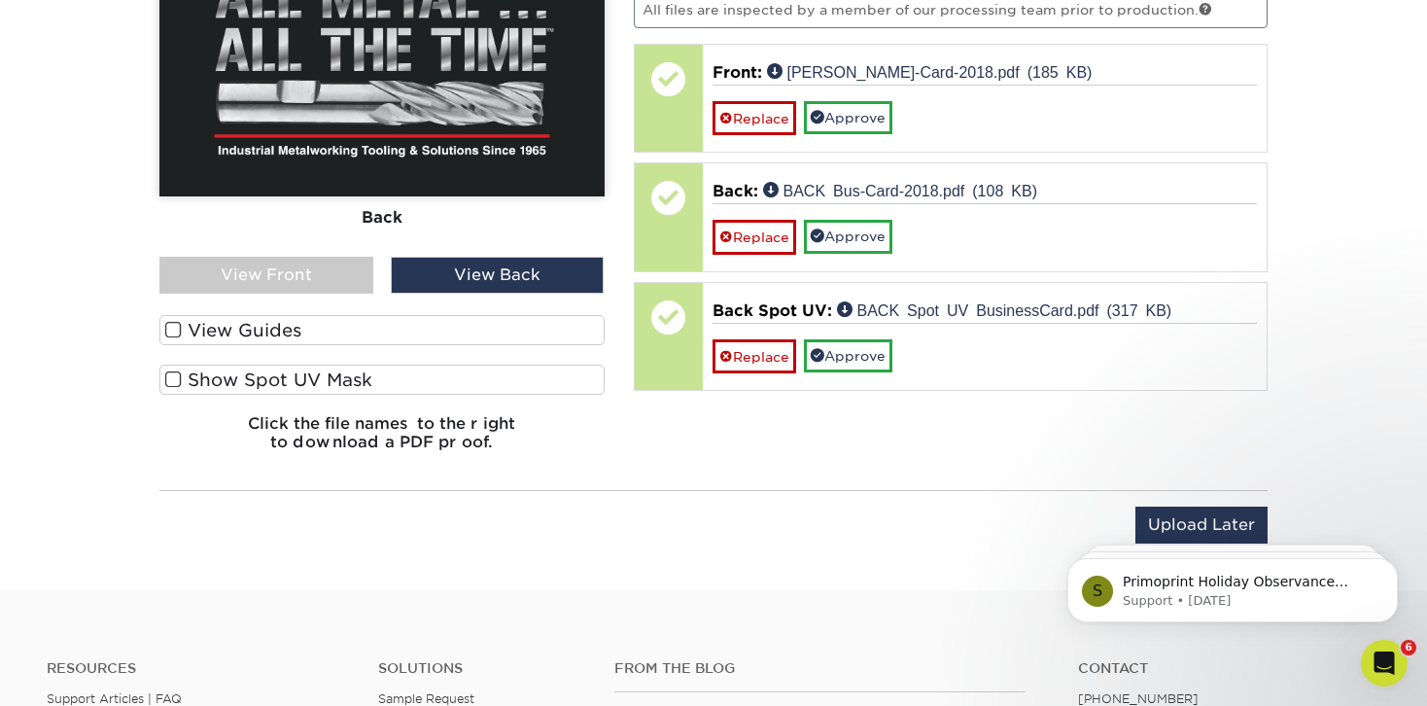
click at [176, 339] on span at bounding box center [173, 330] width 17 height 18
click at [0, 0] on input "View Guides" at bounding box center [0, 0] width 0 height 0
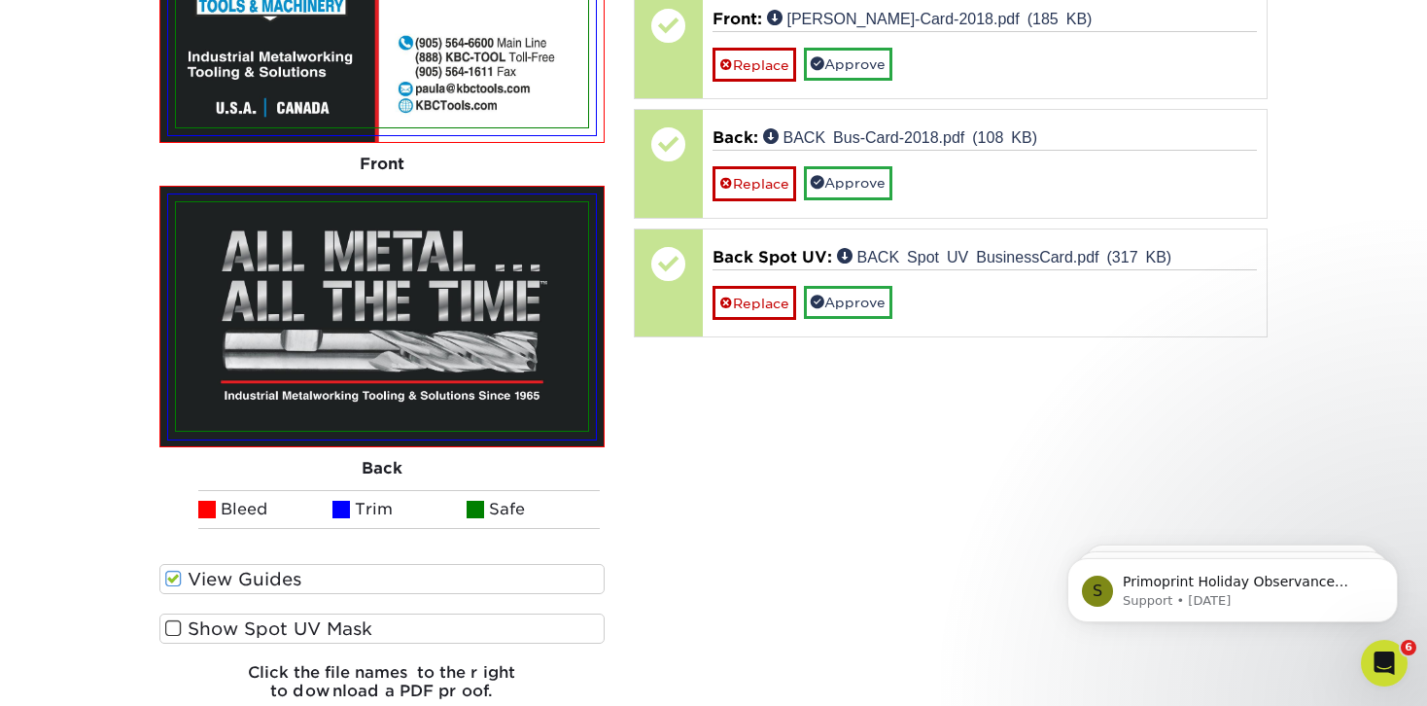
scroll to position [1754, 0]
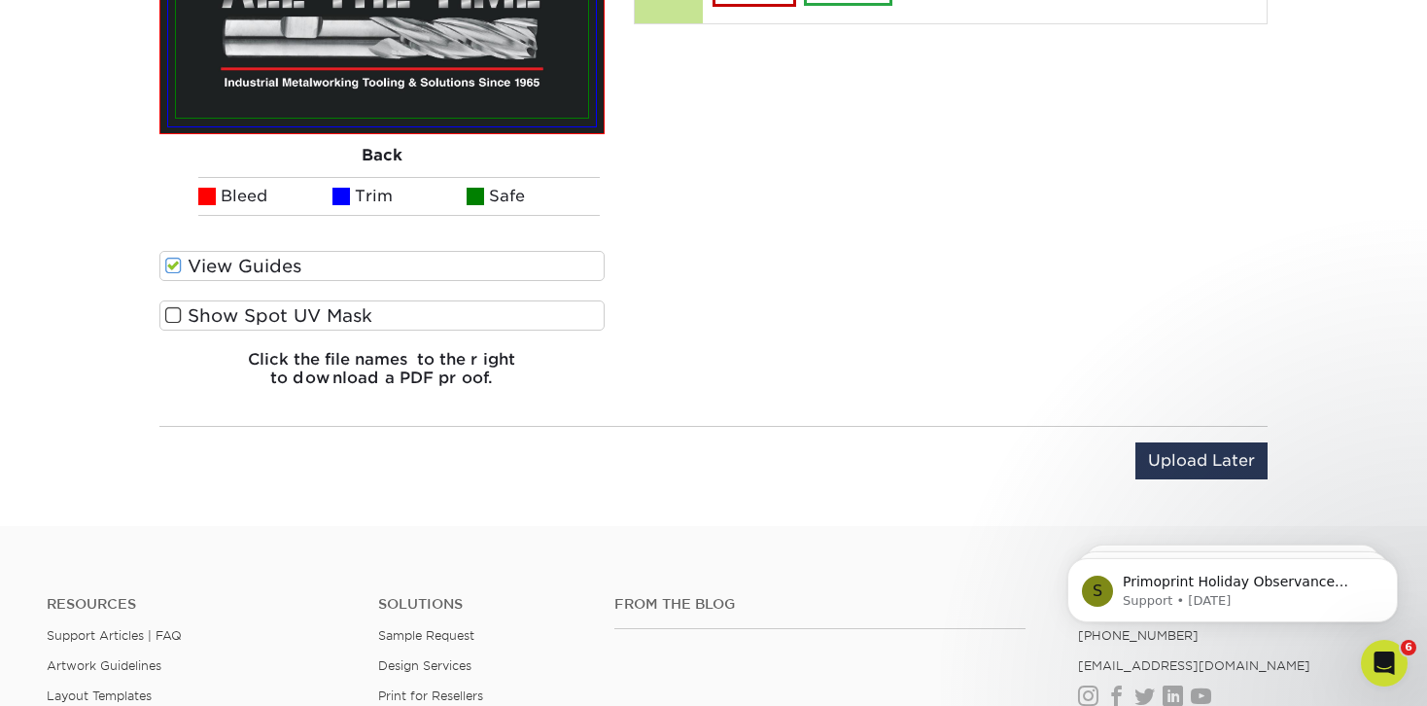
click at [171, 325] on span at bounding box center [173, 315] width 17 height 18
click at [0, 0] on input "Show Spot UV Mask" at bounding box center [0, 0] width 0 height 0
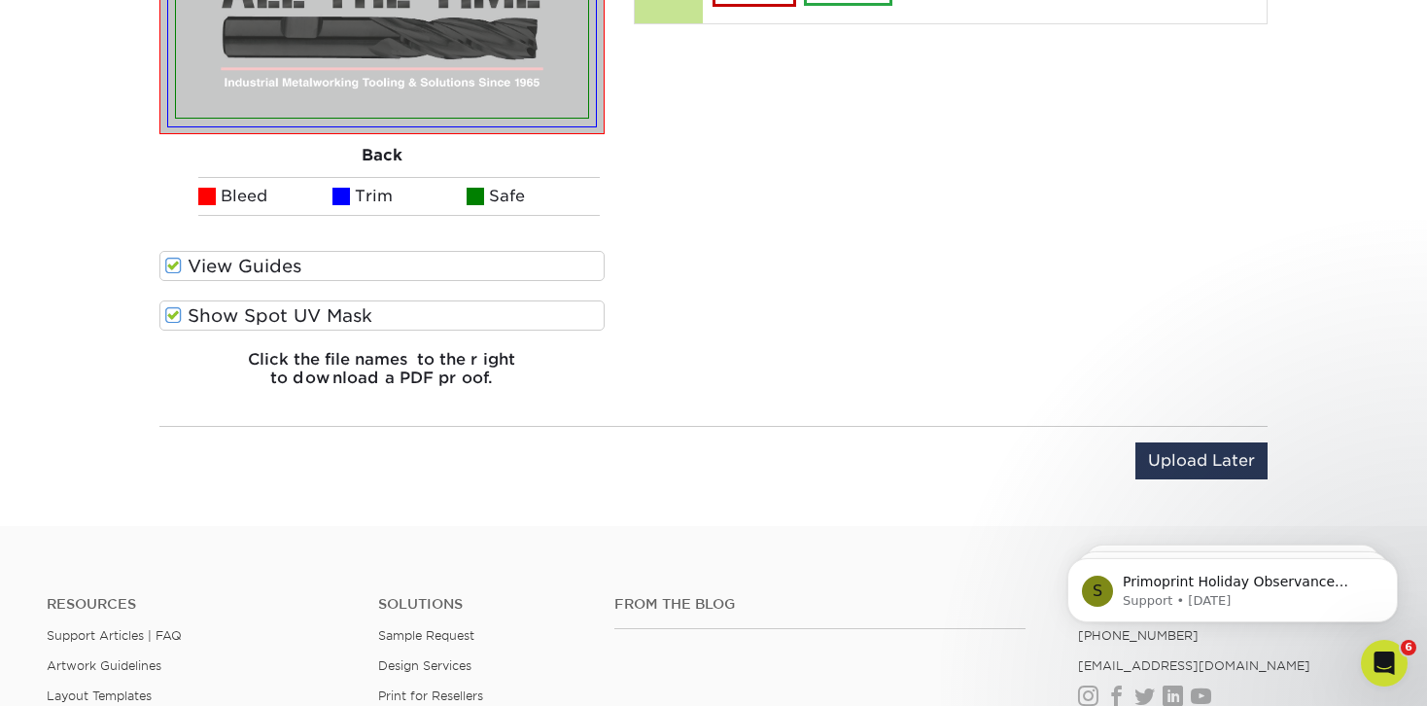
click at [171, 325] on span at bounding box center [173, 315] width 17 height 18
click at [0, 0] on input "Show Spot UV Mask" at bounding box center [0, 0] width 0 height 0
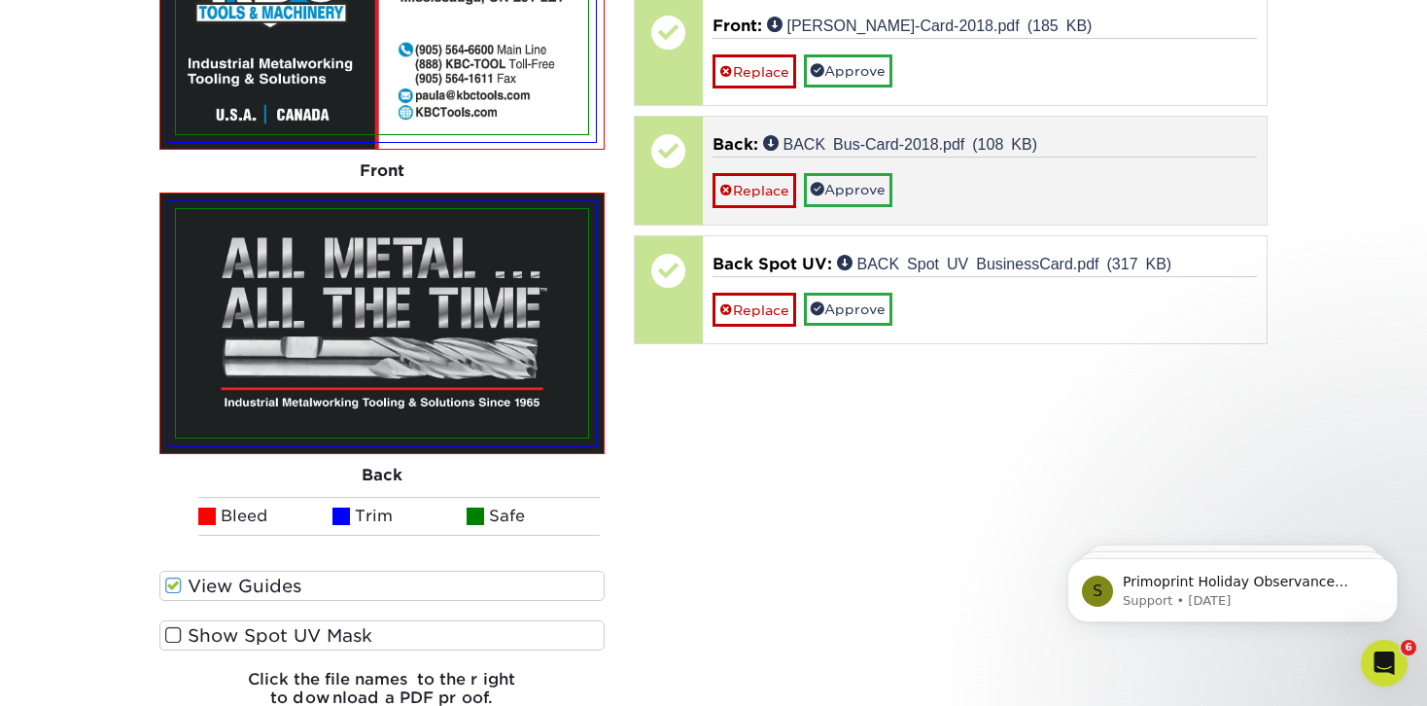
scroll to position [1437, 0]
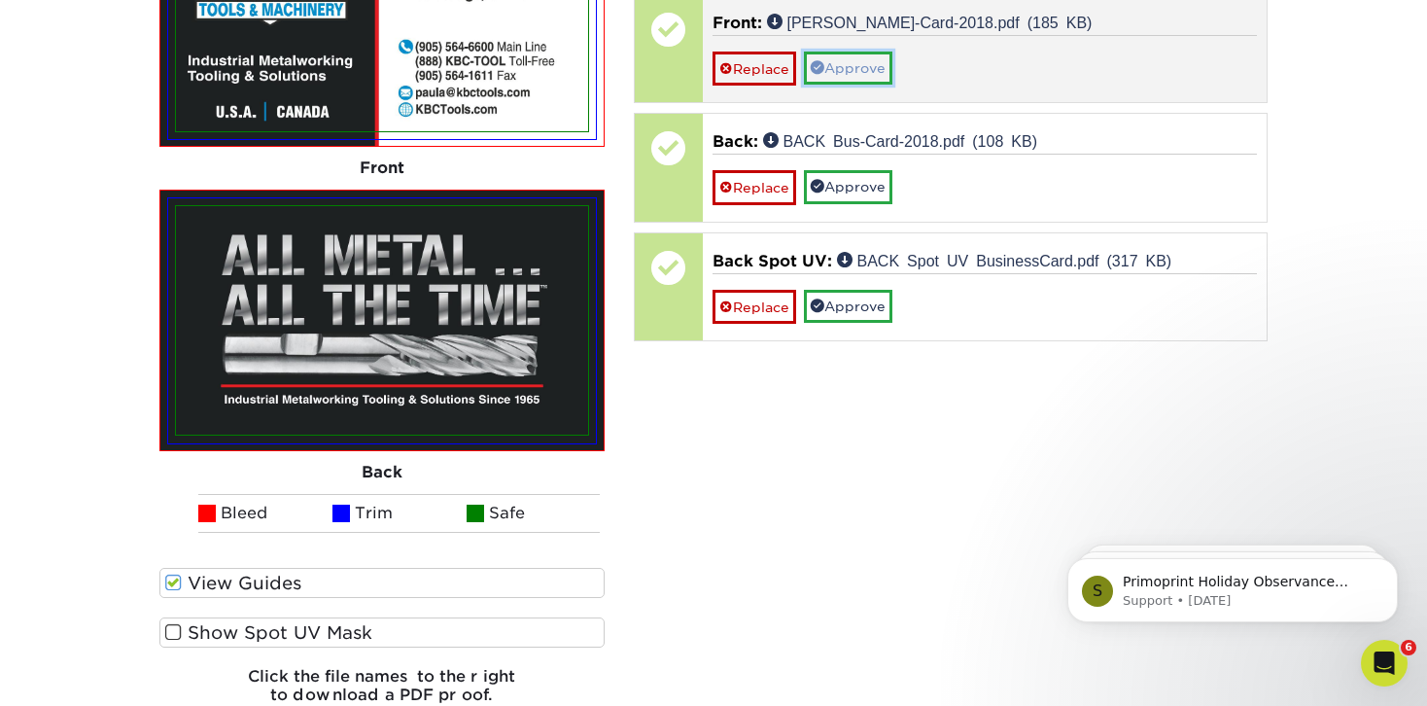
click at [880, 85] on link "Approve" at bounding box center [848, 68] width 88 height 33
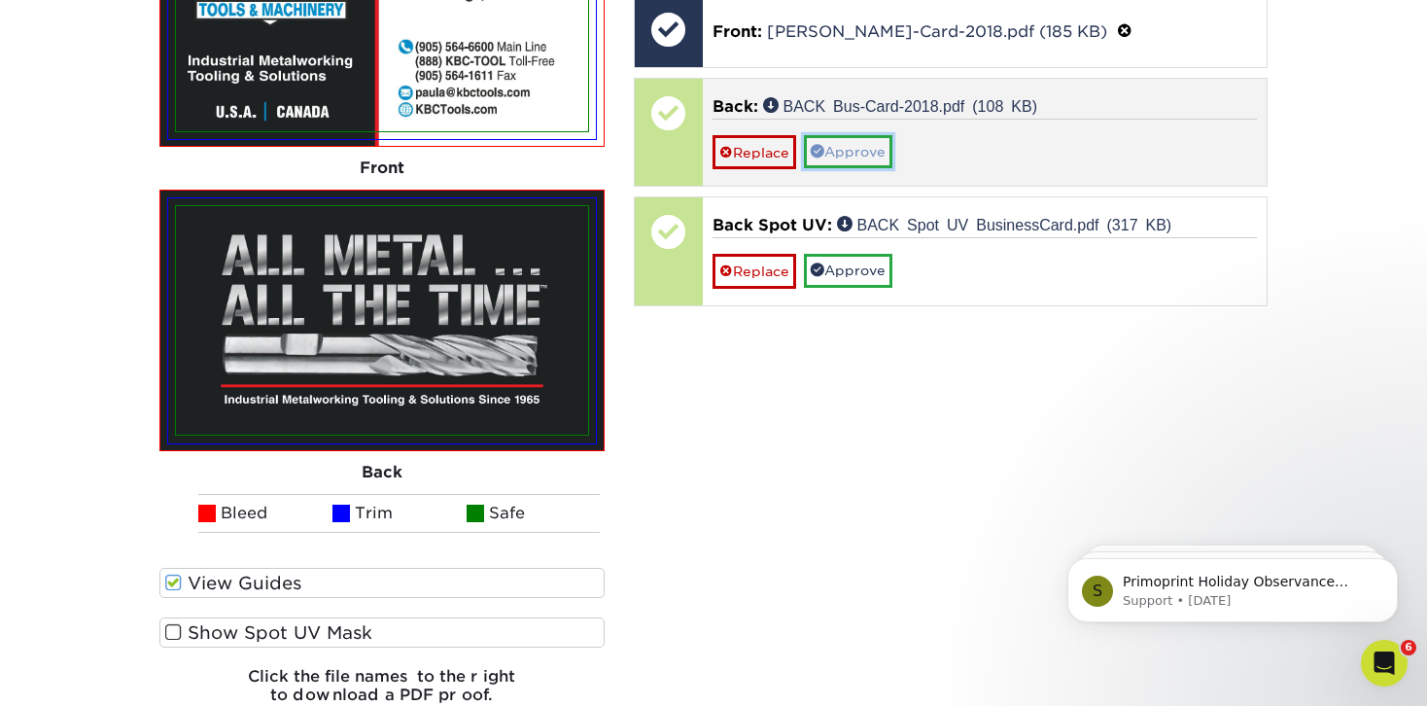
click at [888, 168] on link "Approve" at bounding box center [848, 151] width 88 height 33
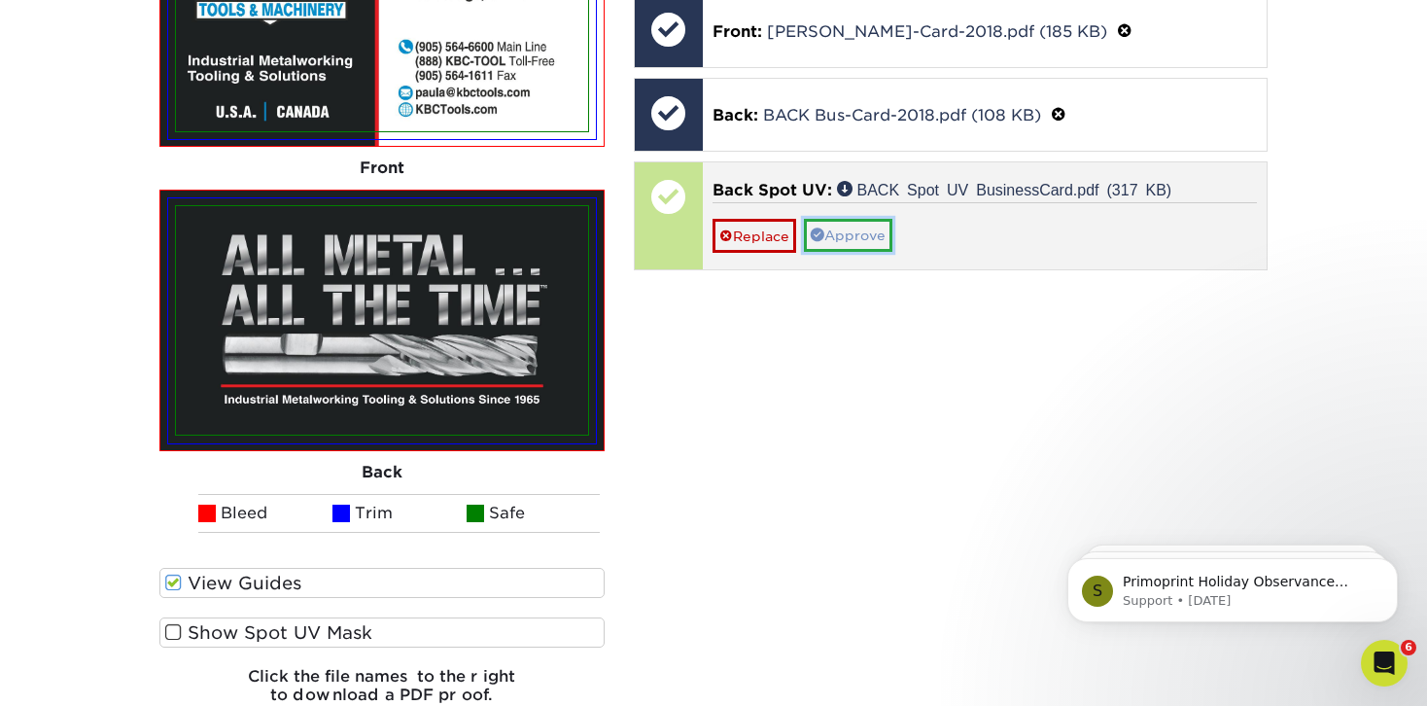
click at [871, 252] on link "Approve" at bounding box center [848, 235] width 88 height 33
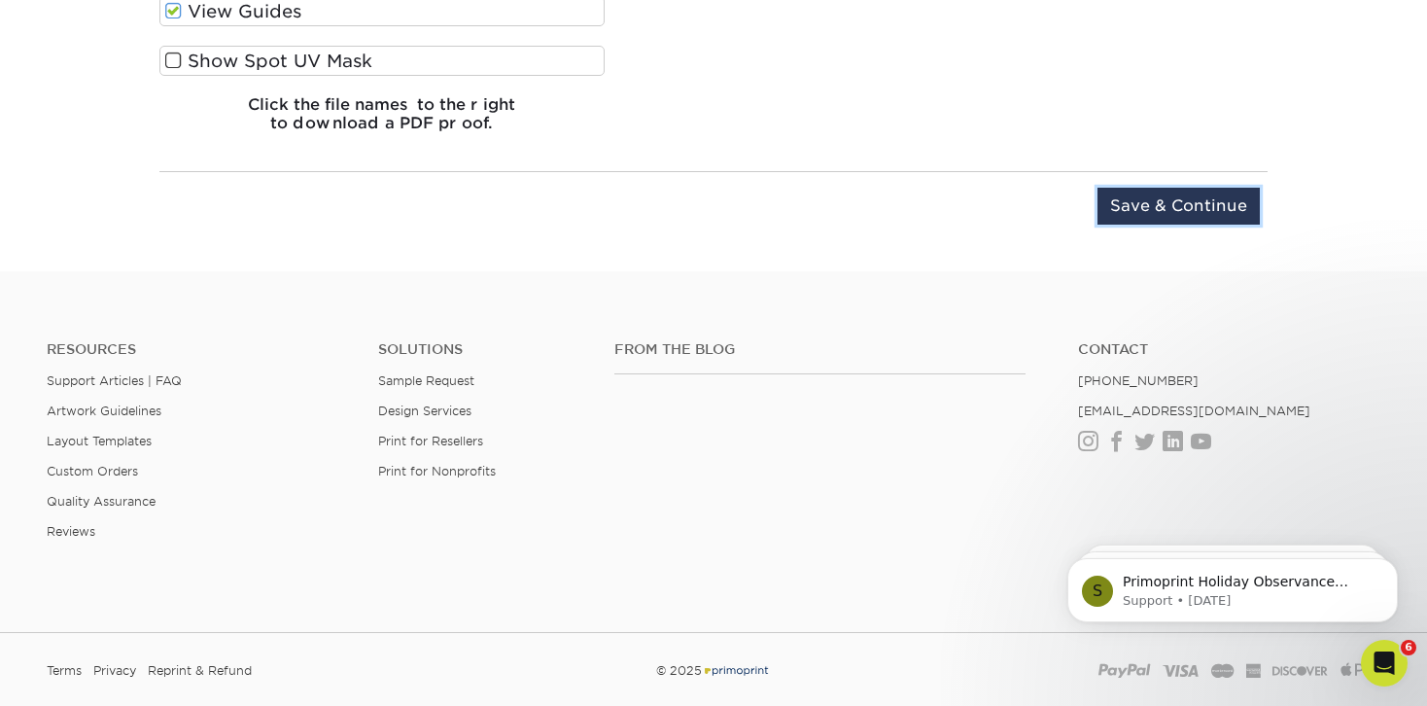
click at [1133, 225] on input "Save & Continue" at bounding box center [1179, 206] width 162 height 37
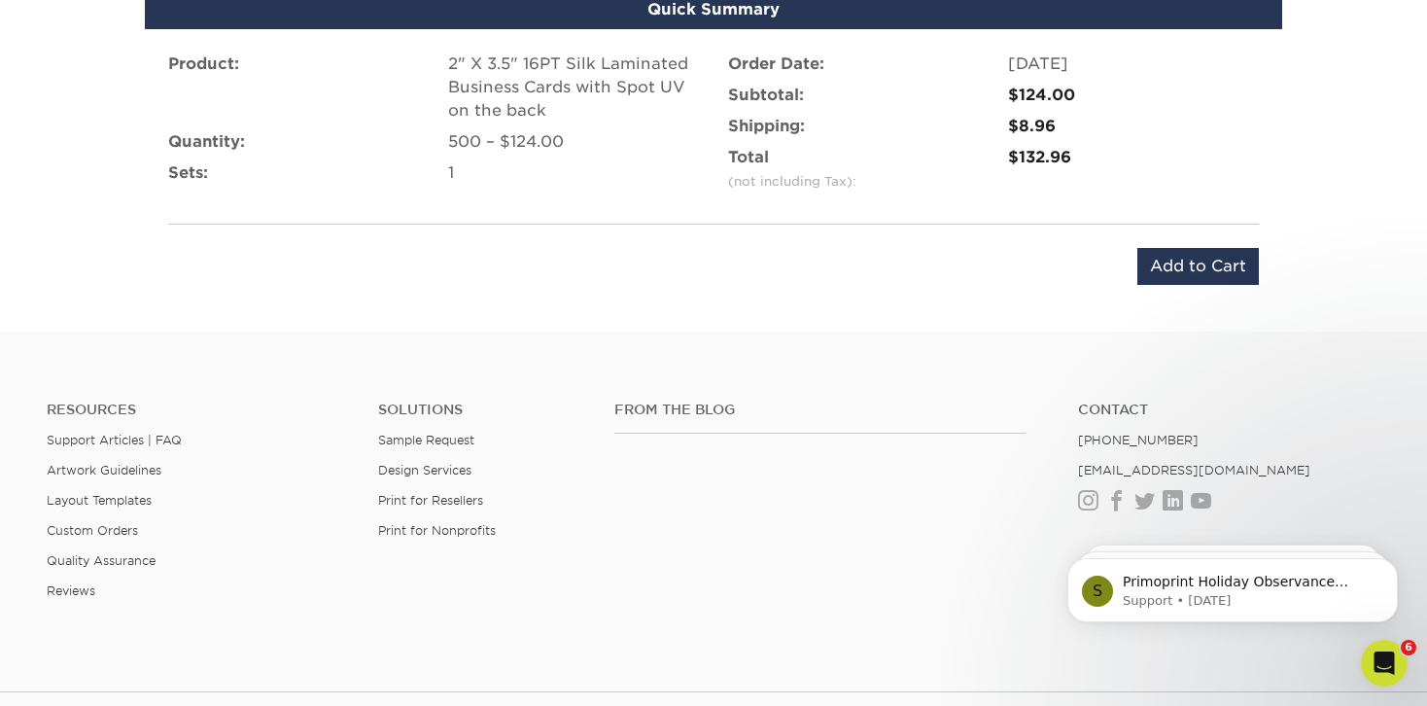
scroll to position [1322, 0]
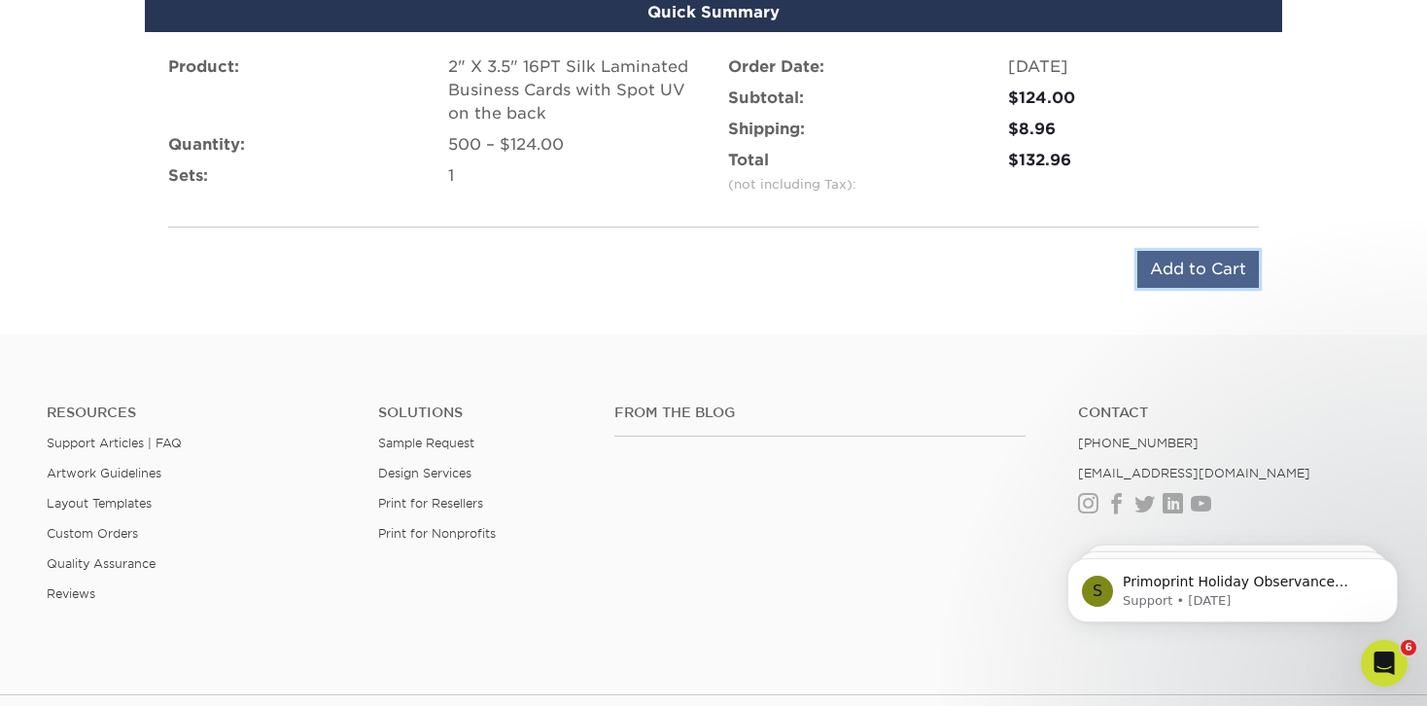
click at [1139, 288] on input "Add to Cart" at bounding box center [1199, 269] width 122 height 37
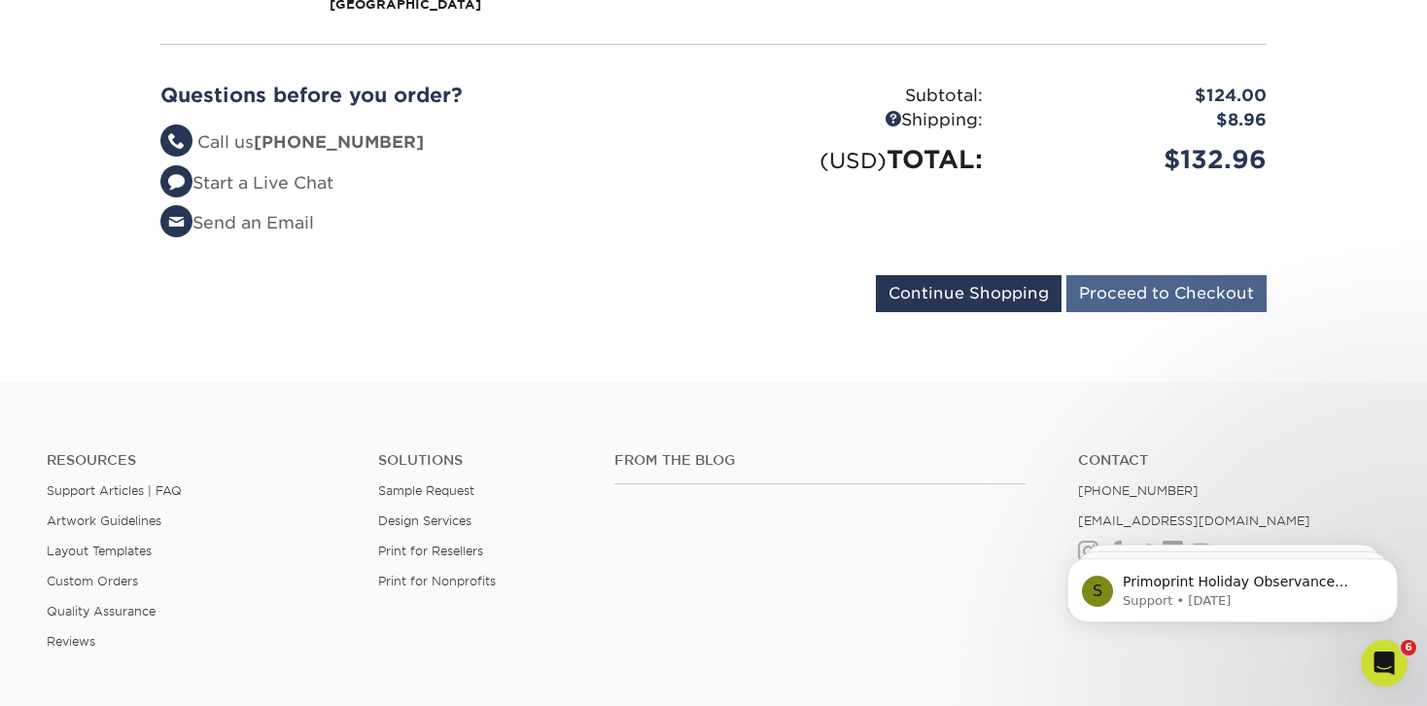
scroll to position [511, 0]
click at [1087, 313] on input "Proceed to Checkout" at bounding box center [1167, 294] width 200 height 37
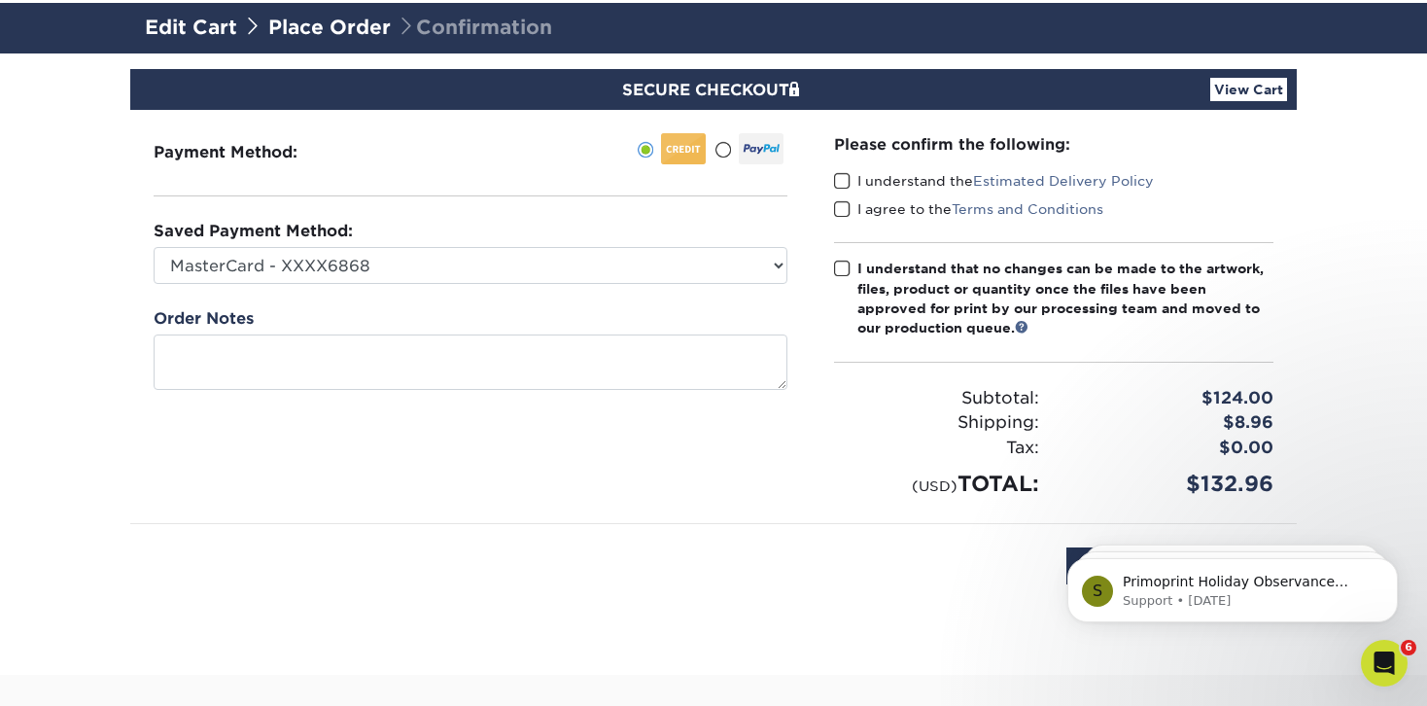
scroll to position [125, 0]
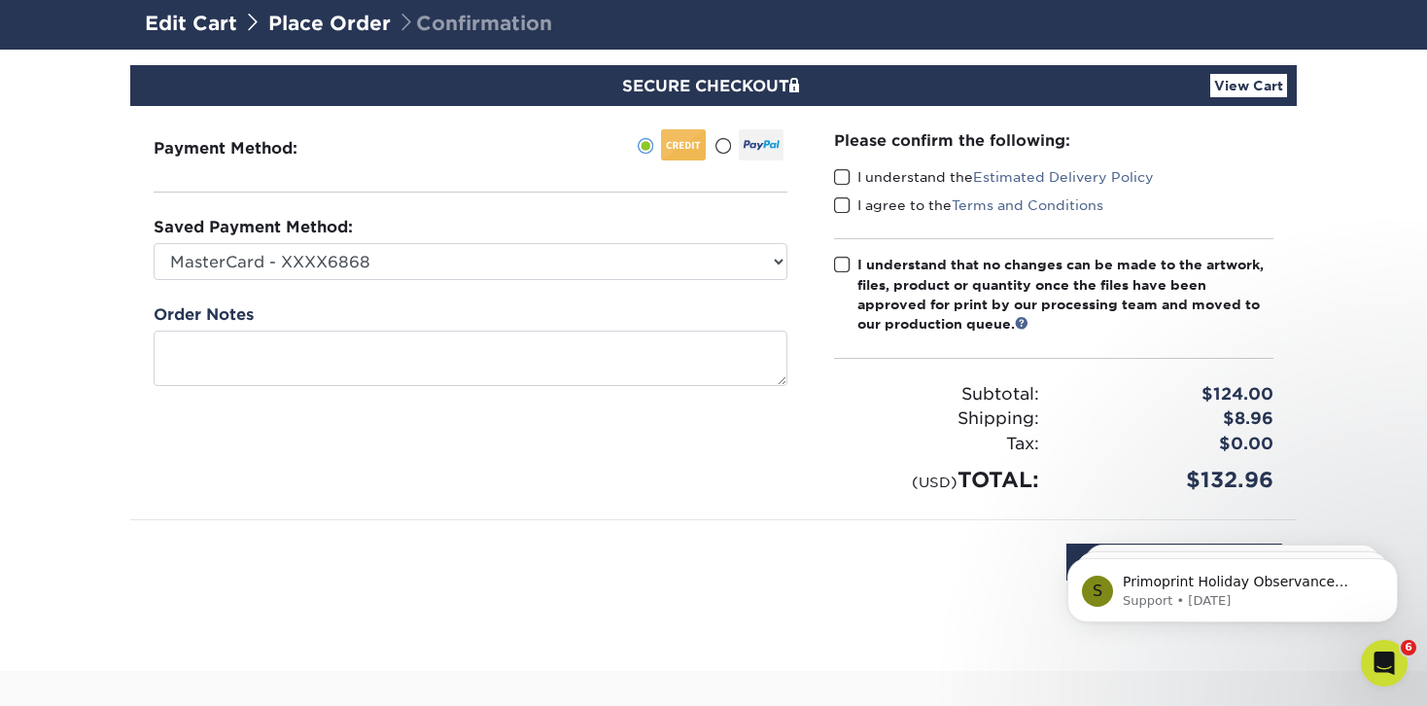
click at [848, 187] on span at bounding box center [842, 177] width 17 height 18
click at [0, 0] on input "I understand the Estimated Delivery Policy" at bounding box center [0, 0] width 0 height 0
click at [844, 215] on span at bounding box center [842, 205] width 17 height 18
click at [0, 0] on input "I agree to the Terms and Conditions" at bounding box center [0, 0] width 0 height 0
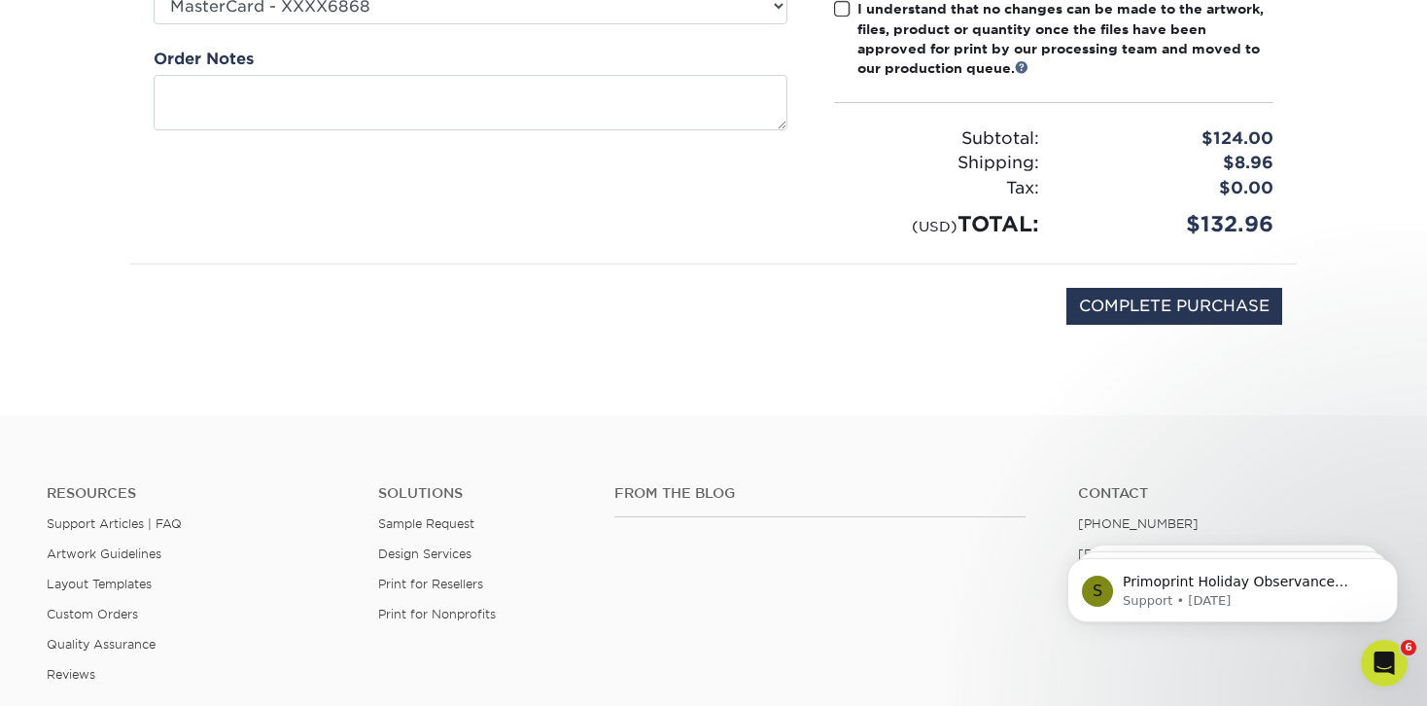
scroll to position [383, 0]
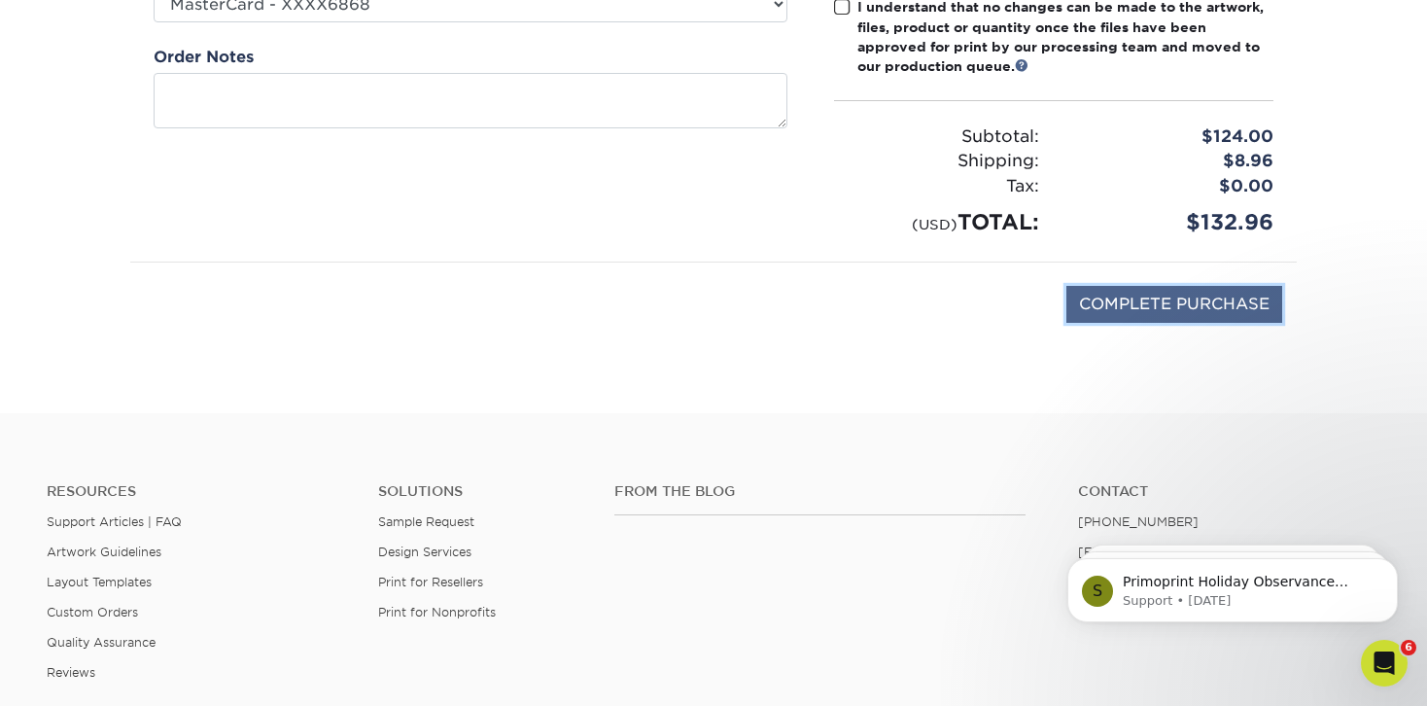
click at [1078, 323] on input "COMPLETE PURCHASE" at bounding box center [1175, 304] width 216 height 37
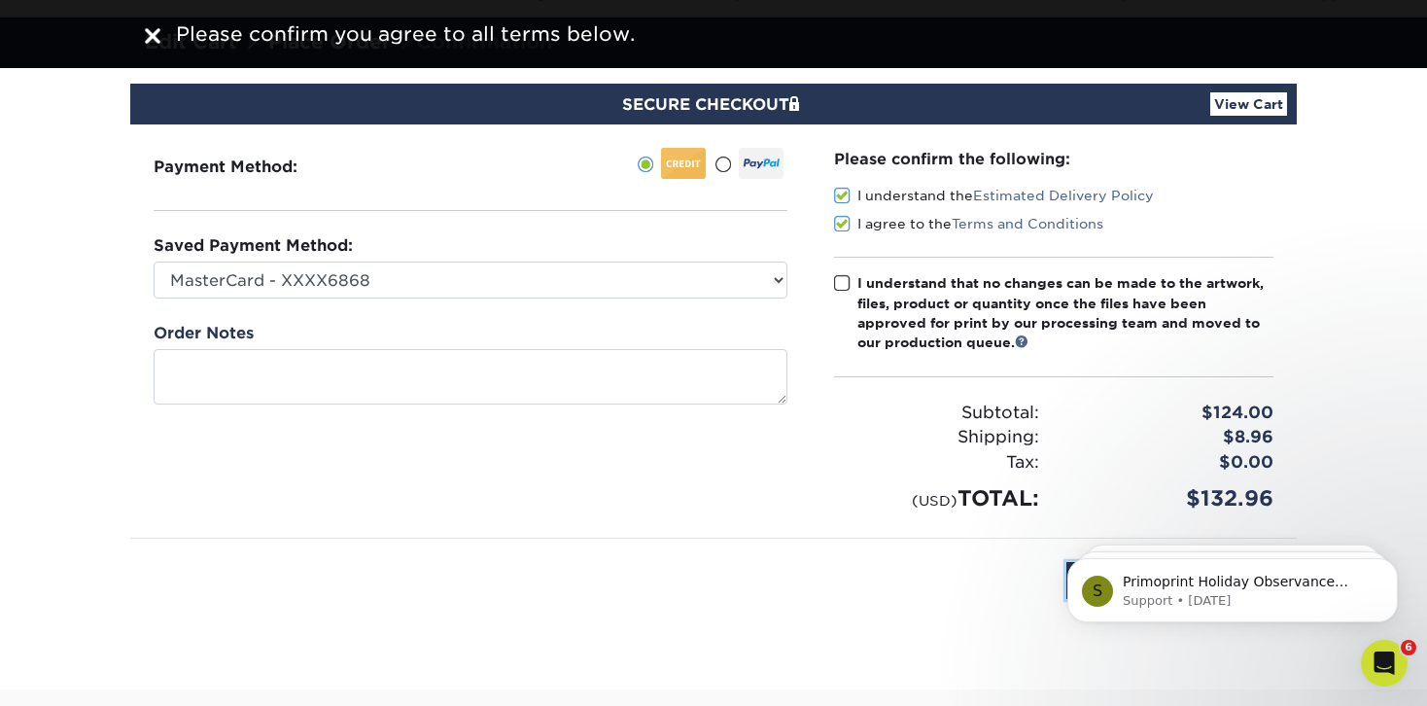
scroll to position [0, 0]
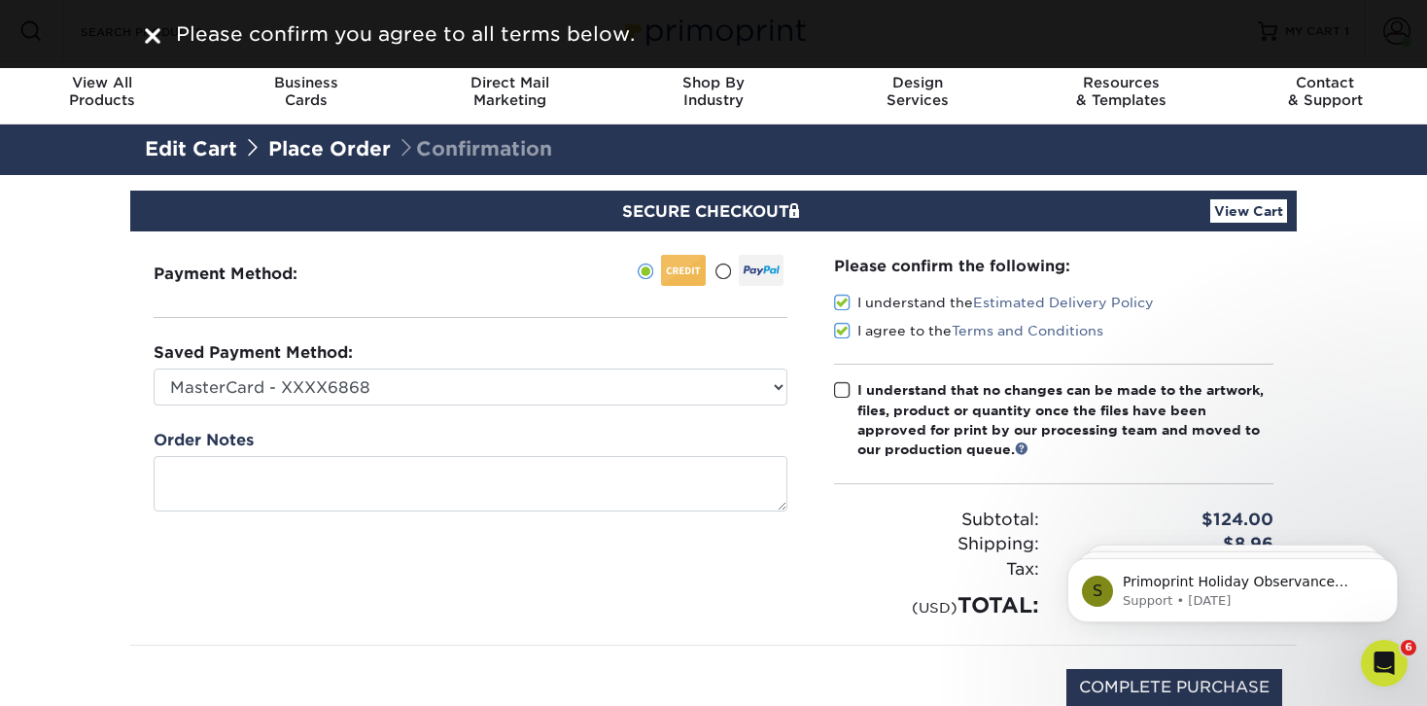
click at [838, 400] on span at bounding box center [842, 390] width 17 height 18
click at [0, 0] on input "I understand that no changes can be made to the artwork, files, product or quan…" at bounding box center [0, 0] width 0 height 0
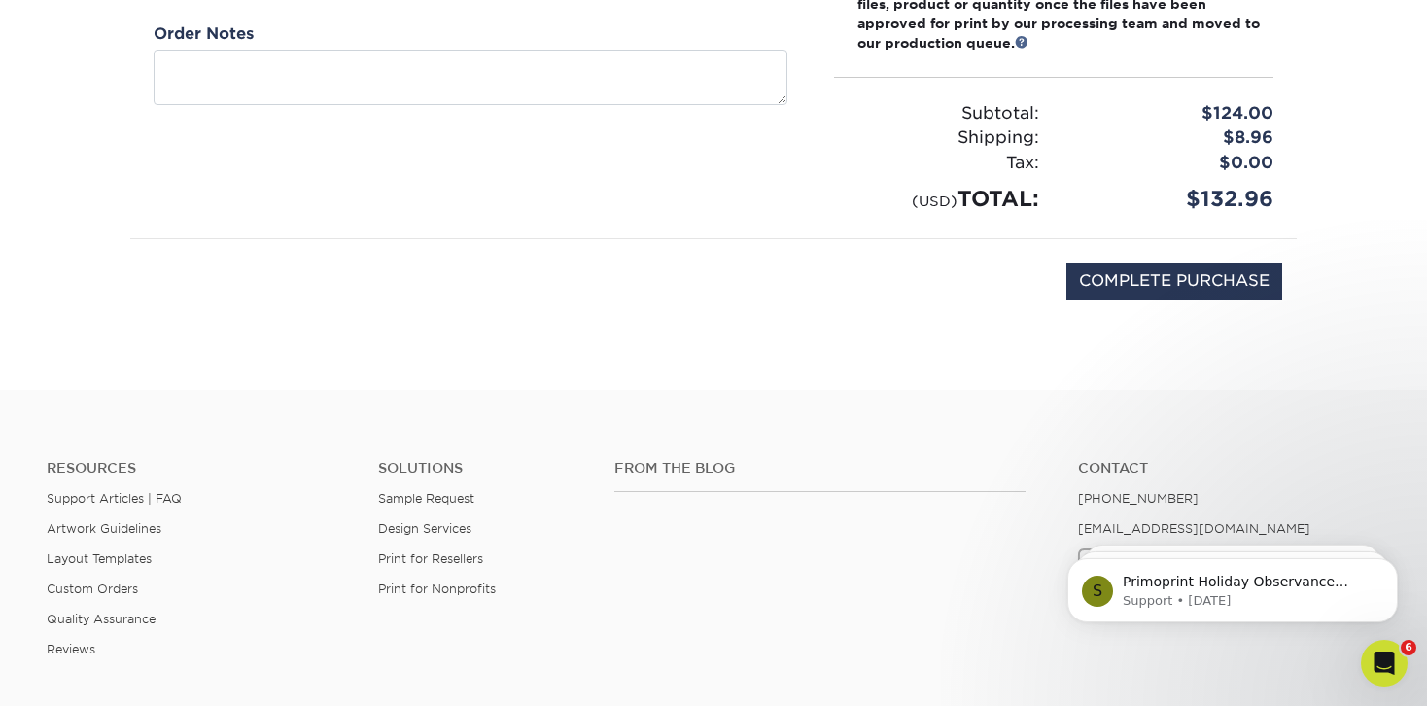
scroll to position [440, 0]
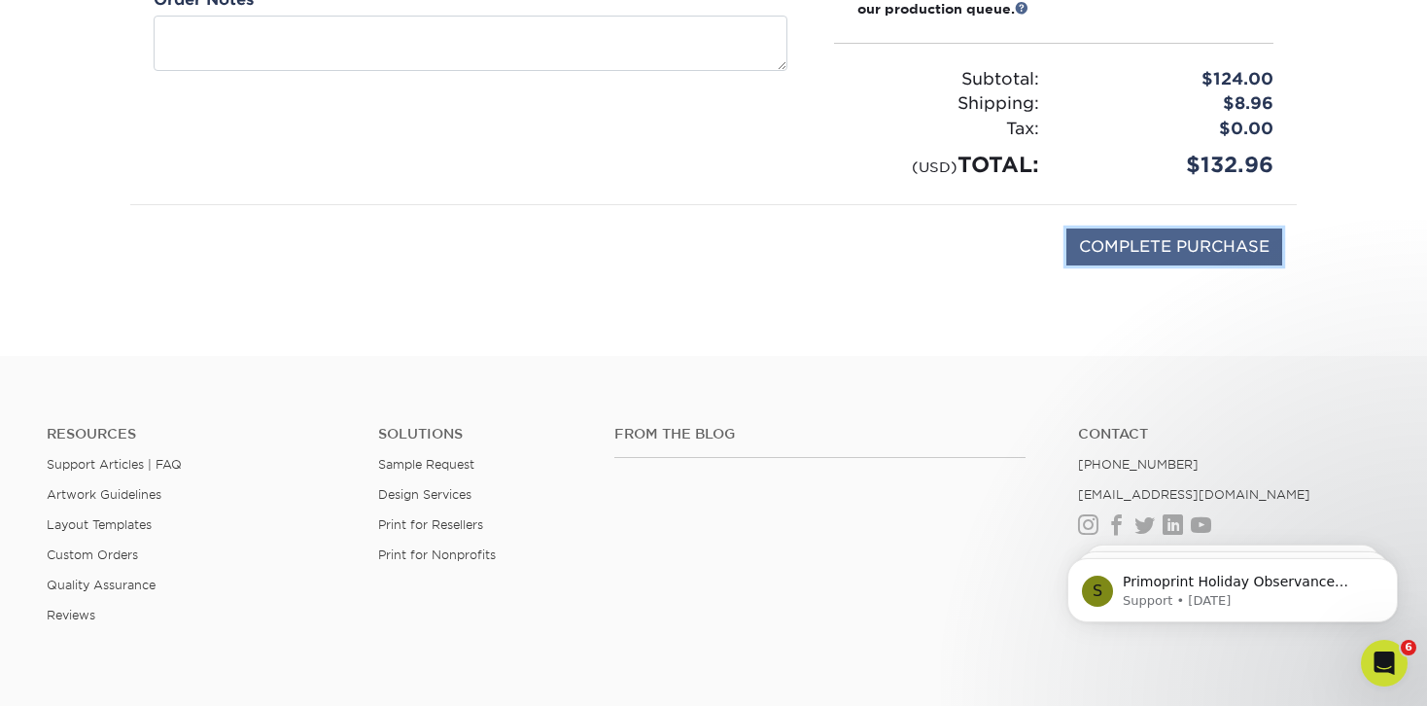
click at [1083, 265] on input "COMPLETE PURCHASE" at bounding box center [1175, 247] width 216 height 37
type input "PROCESSING, PLEASE WAIT..."
